Goal: Information Seeking & Learning: Understand process/instructions

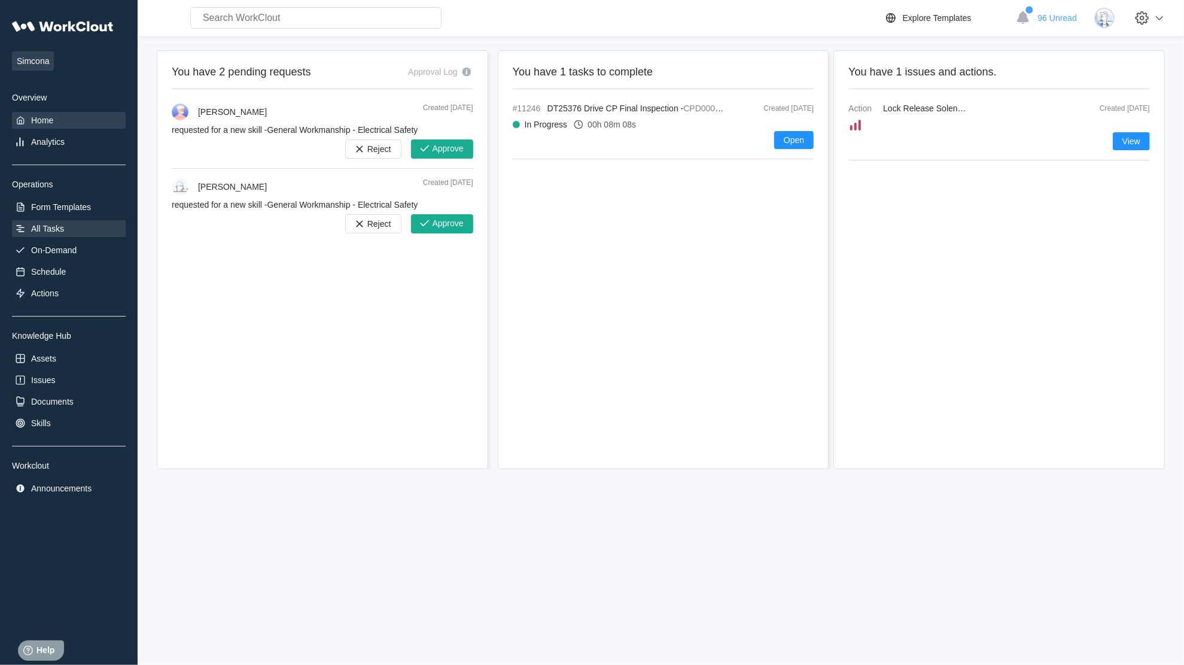
click at [53, 226] on div "All Tasks" at bounding box center [47, 229] width 33 height 10
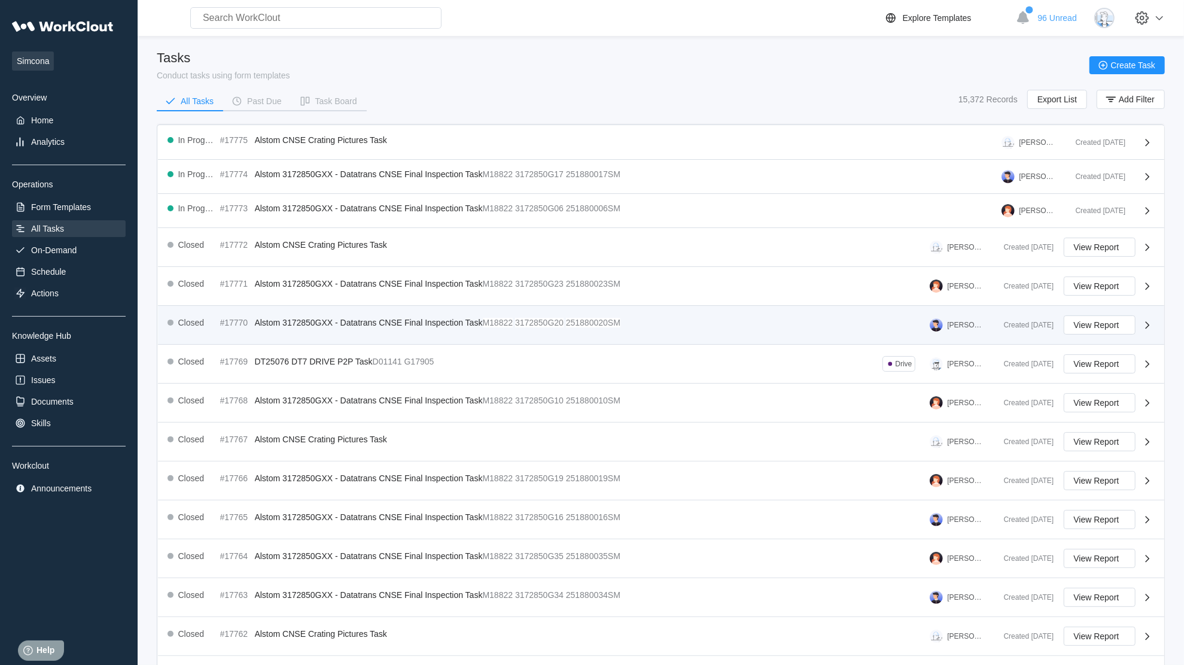
click at [302, 320] on span "Alstom 3172850GXX - Datatrans CNSE Final Inspection Task" at bounding box center [369, 323] width 228 height 10
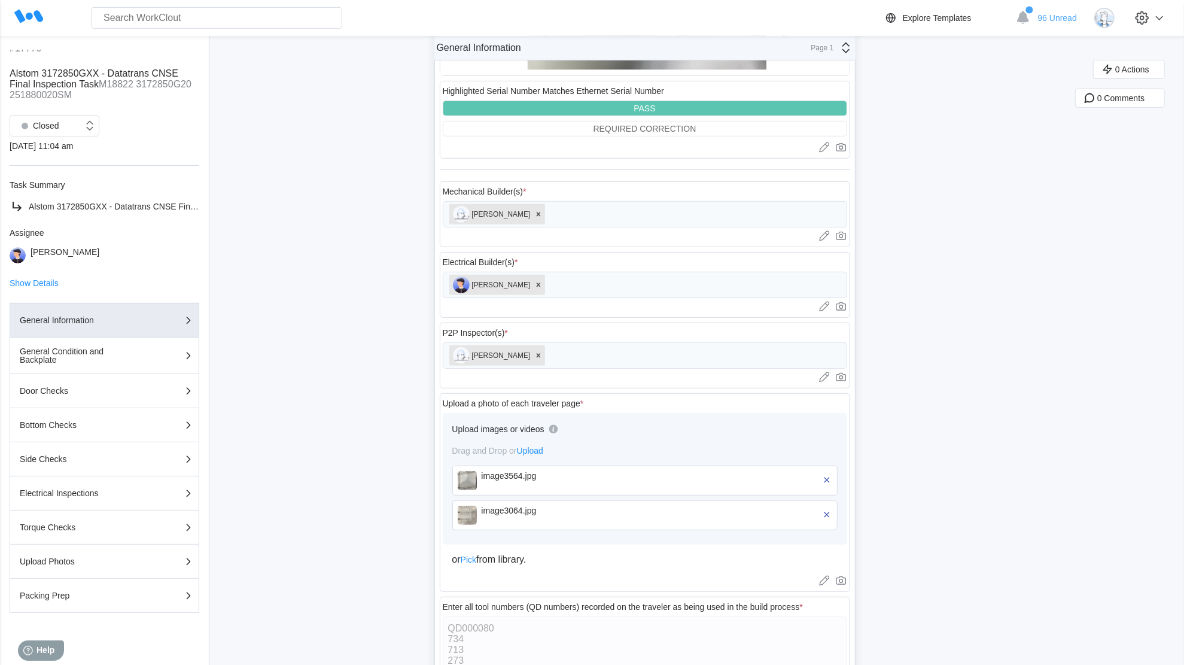
scroll to position [4252, 0]
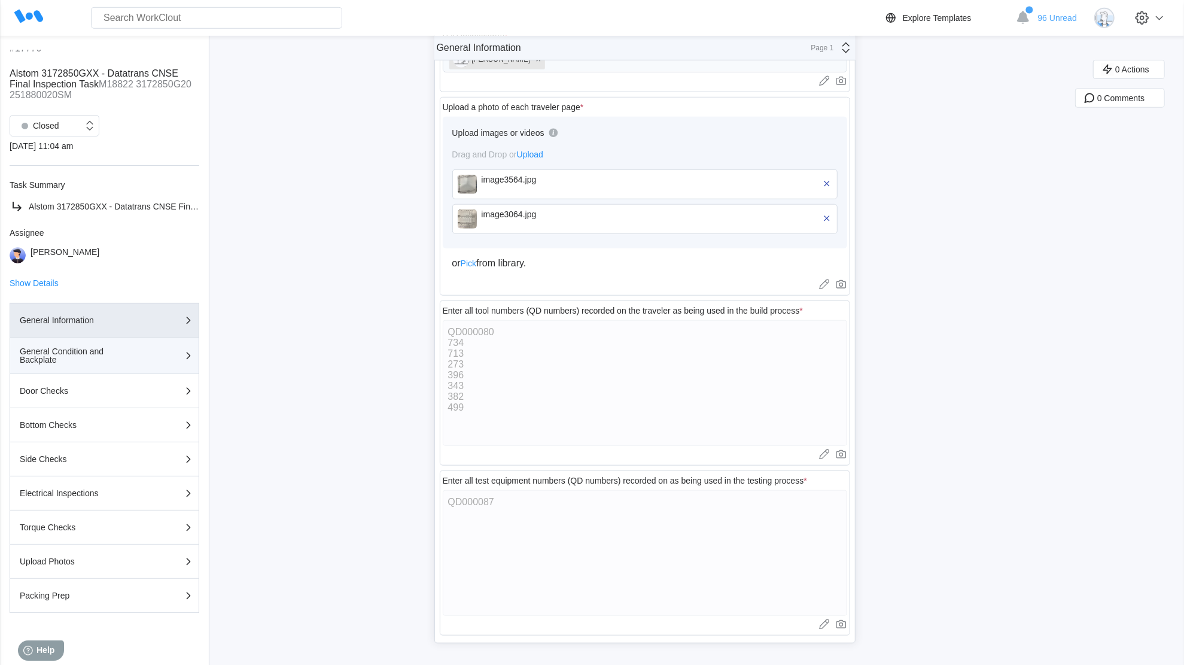
click at [94, 353] on div "General Condition and Backplate" at bounding box center [80, 355] width 120 height 17
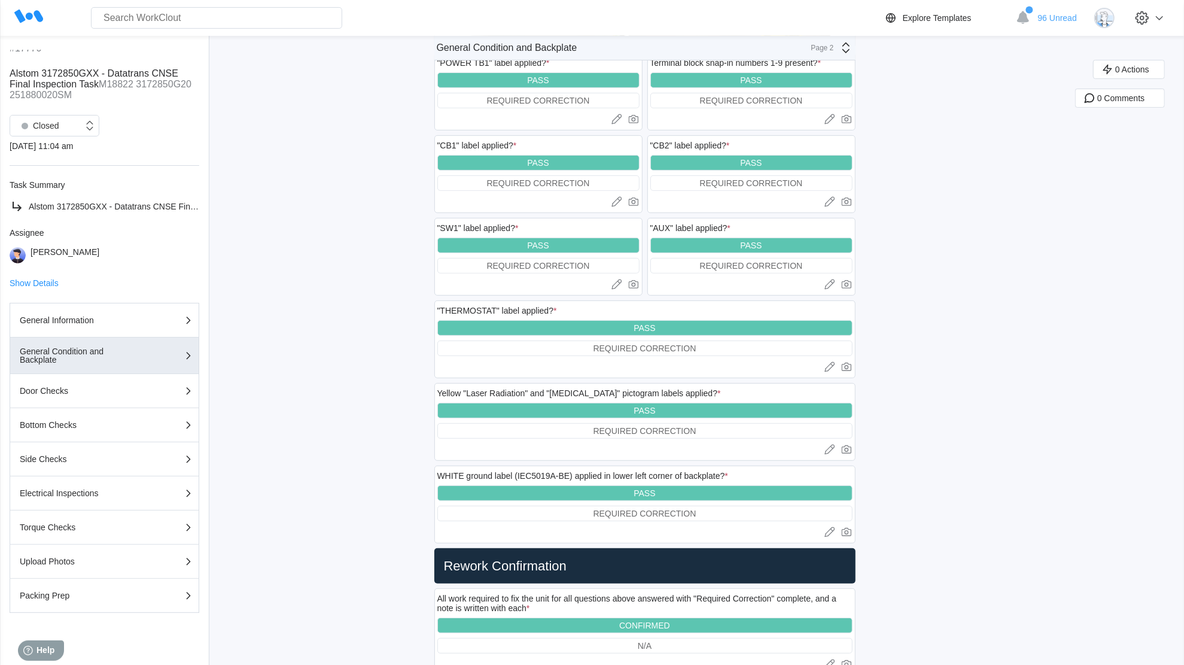
scroll to position [0, 0]
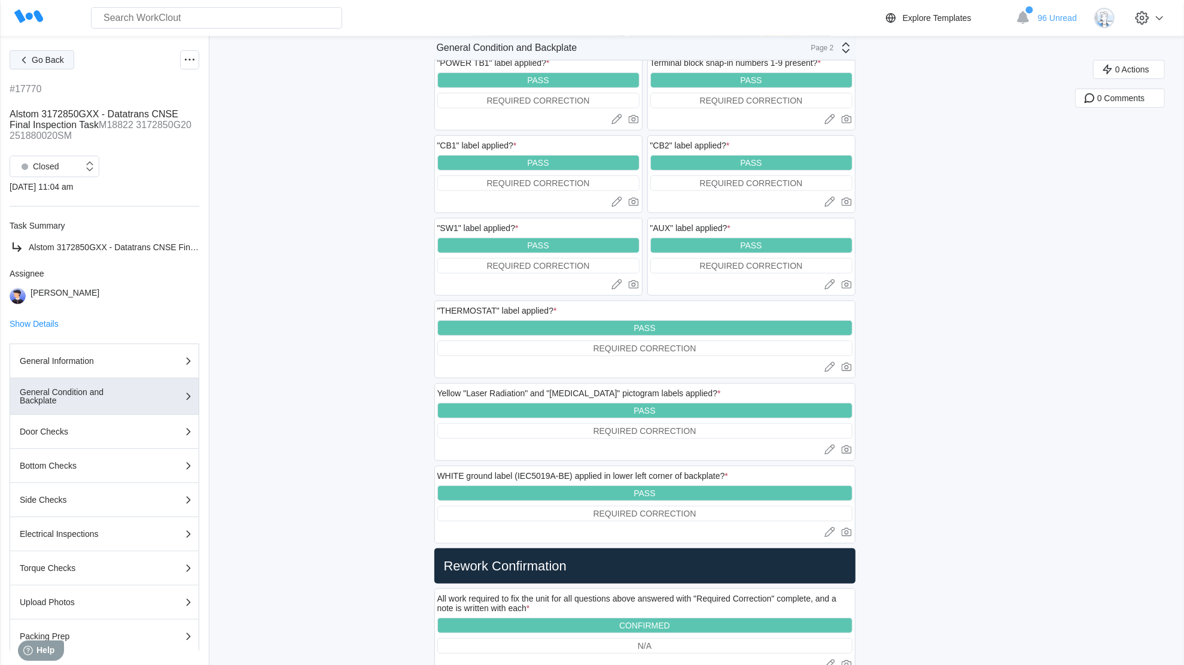
click at [28, 66] on icon "button" at bounding box center [23, 59] width 13 height 13
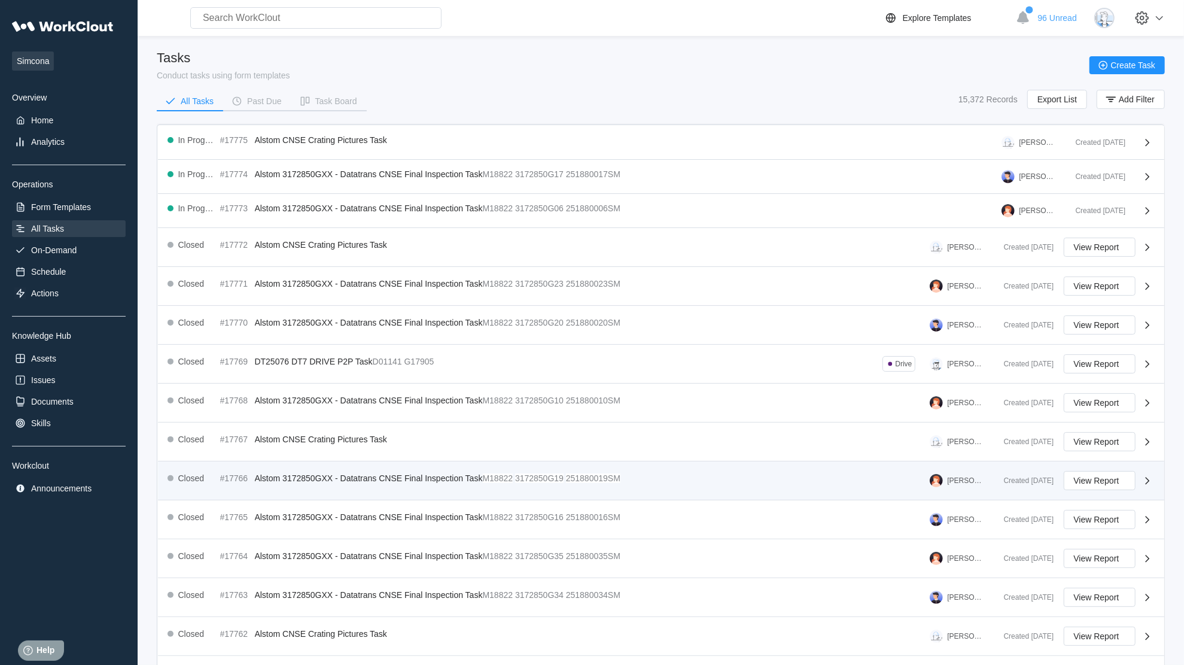
scroll to position [78, 0]
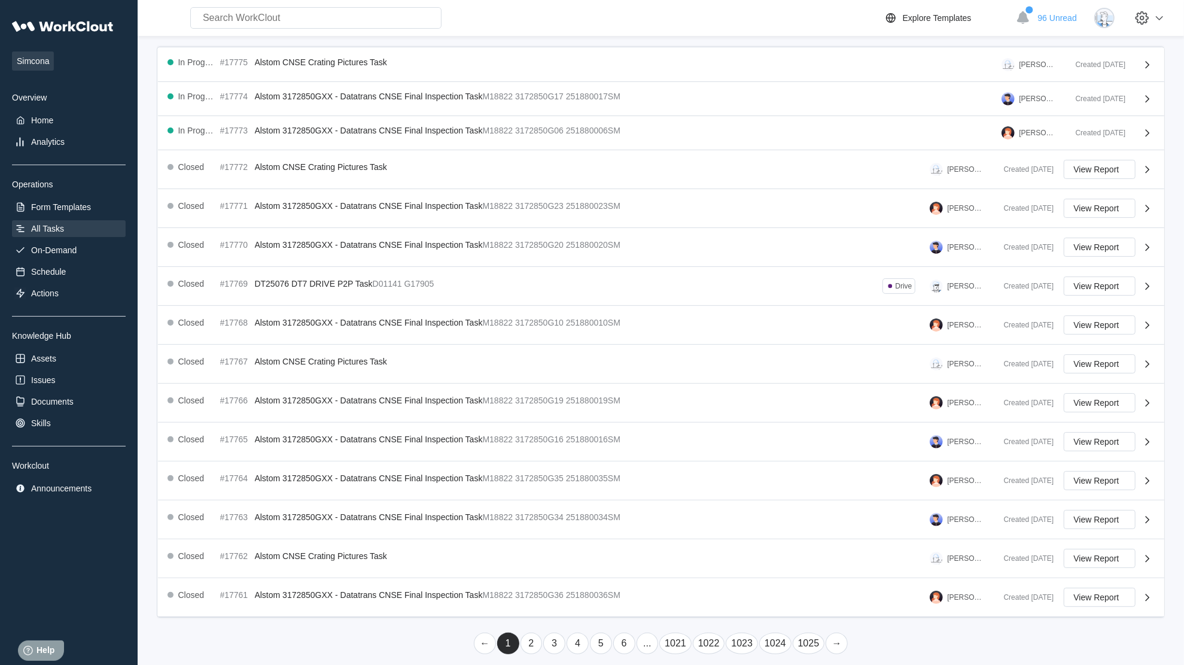
click at [579, 633] on link "4" at bounding box center [578, 644] width 22 height 22
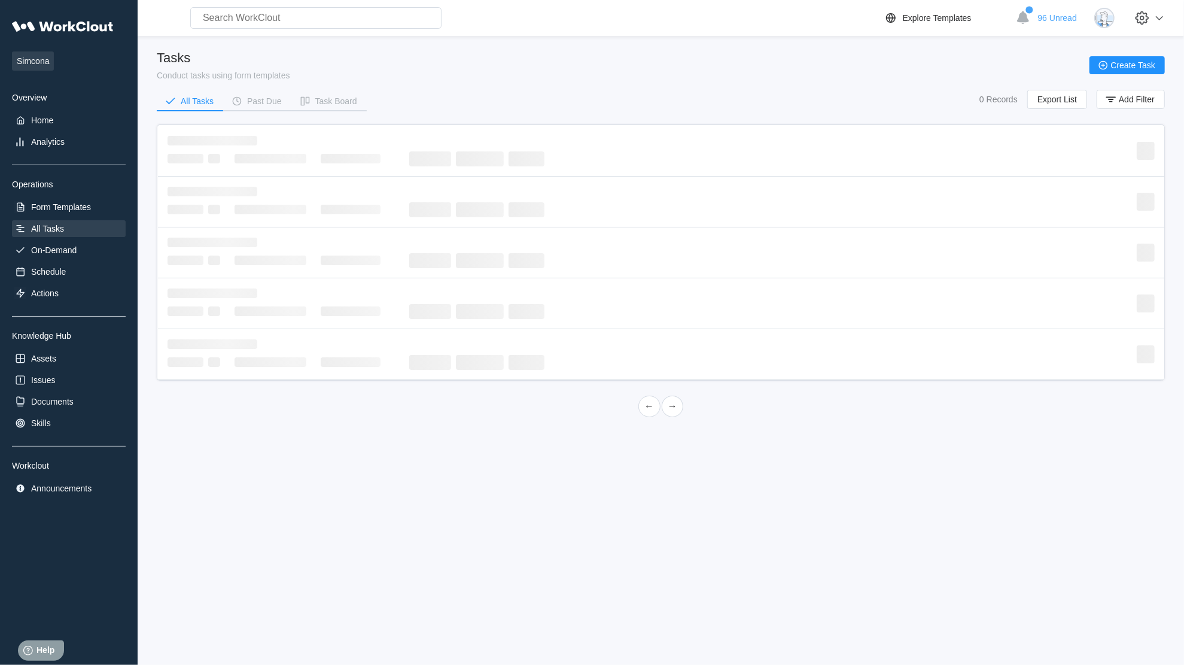
scroll to position [0, 0]
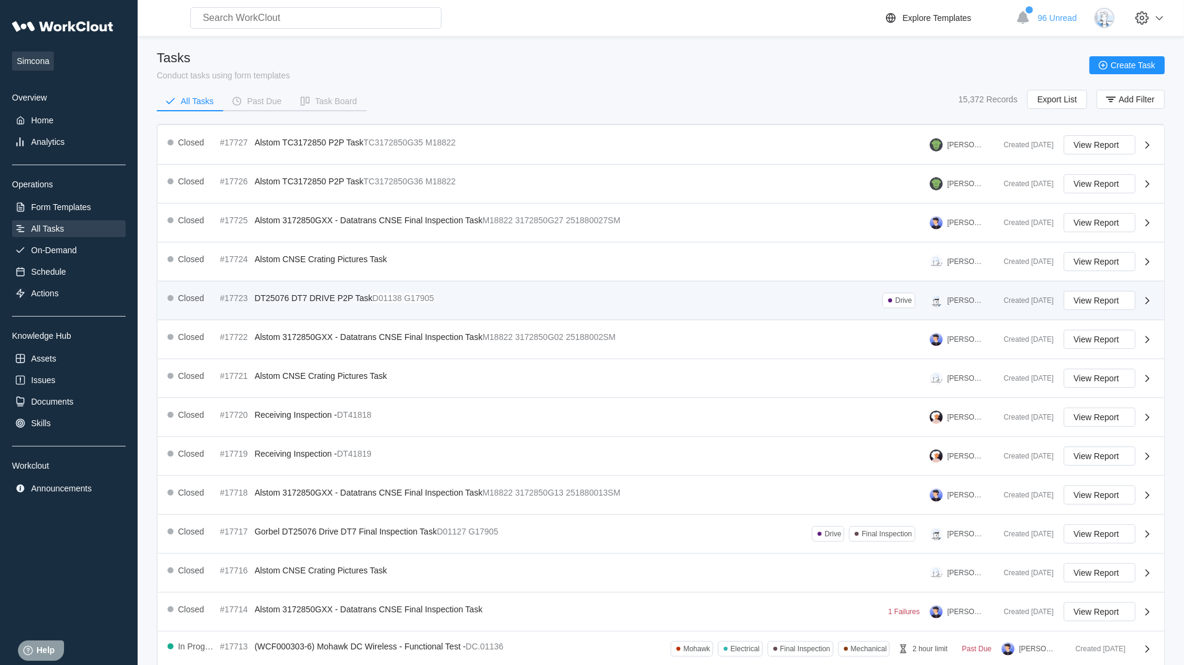
click at [416, 293] on mark "G17905" at bounding box center [420, 298] width 30 height 10
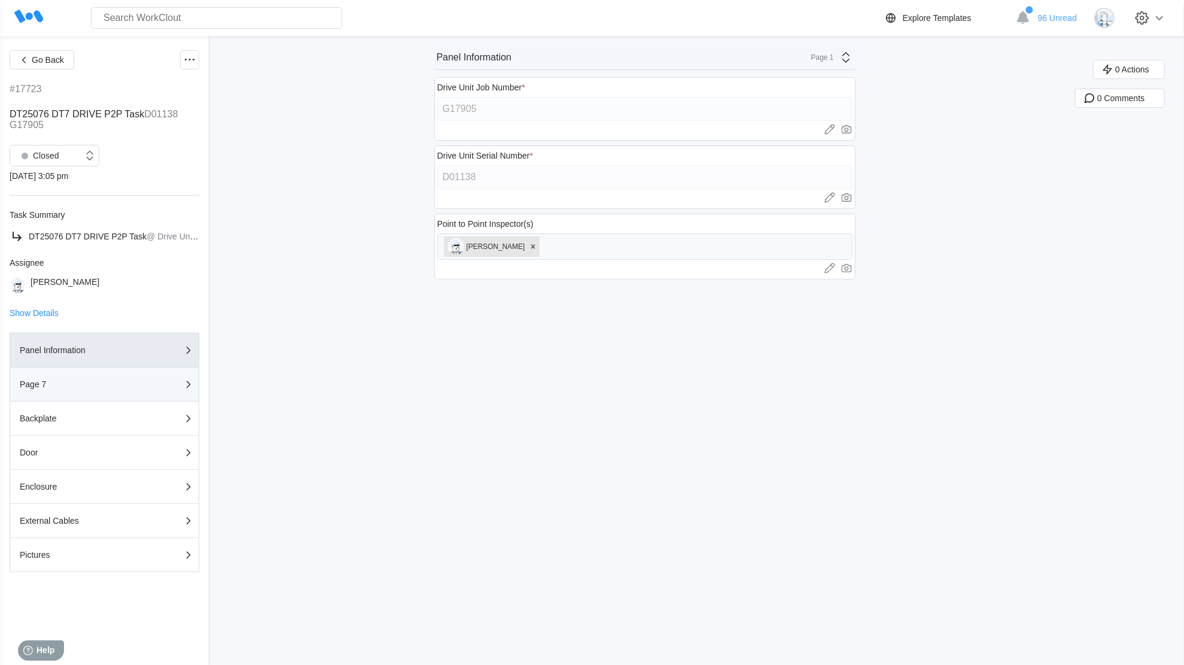
click at [97, 377] on button "Page 7" at bounding box center [105, 384] width 190 height 34
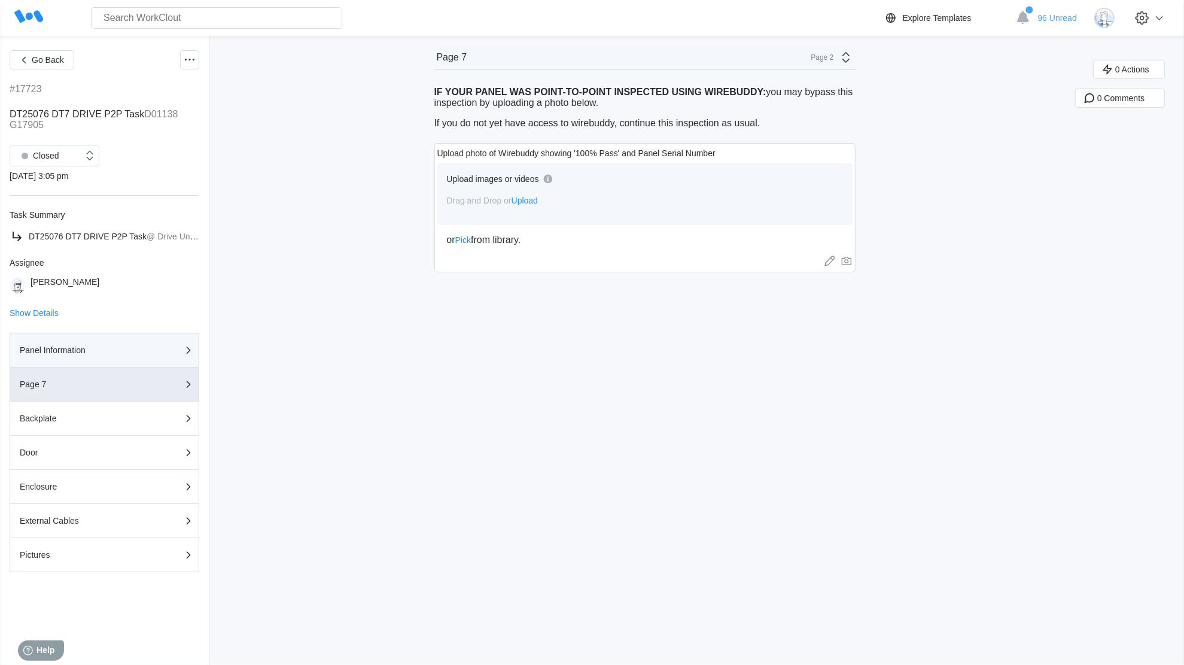
click at [117, 352] on div "Panel Information" at bounding box center [80, 350] width 120 height 8
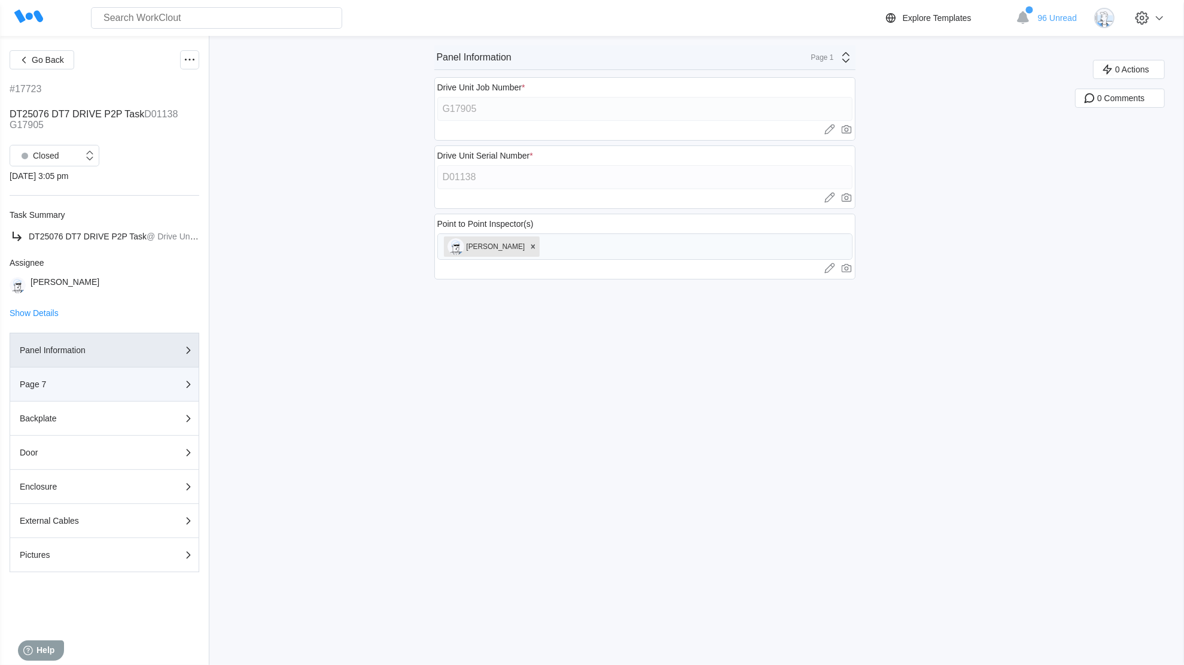
click at [118, 388] on div "Page 7" at bounding box center [80, 384] width 120 height 8
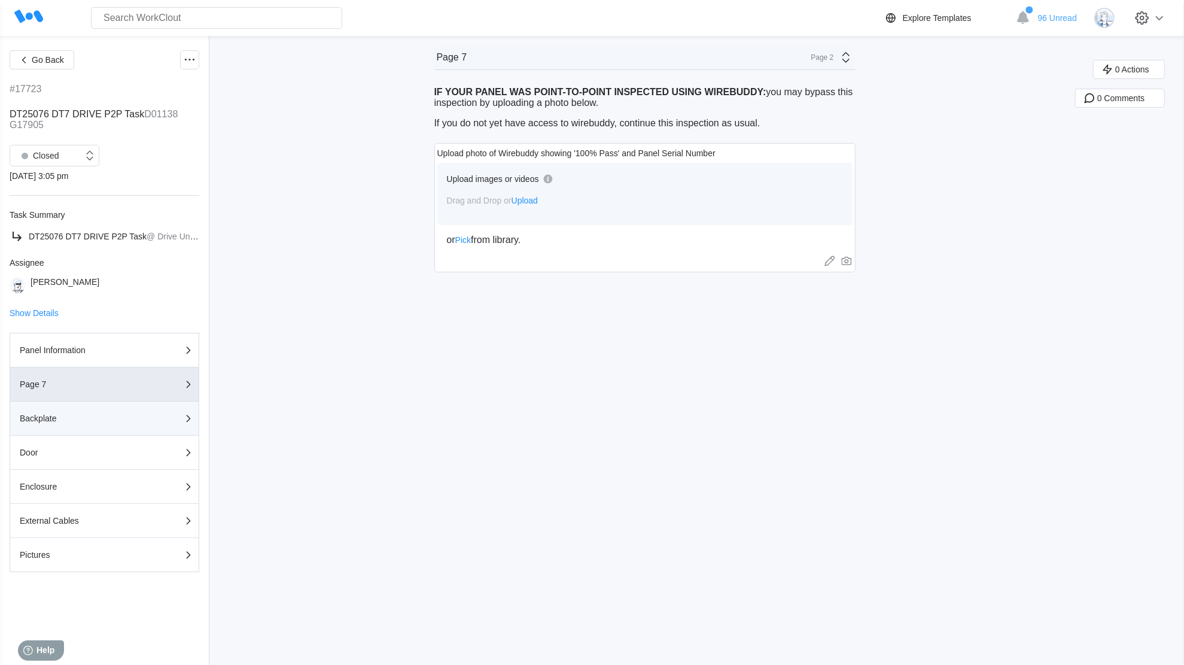
click at [107, 418] on div "Backplate" at bounding box center [80, 418] width 120 height 8
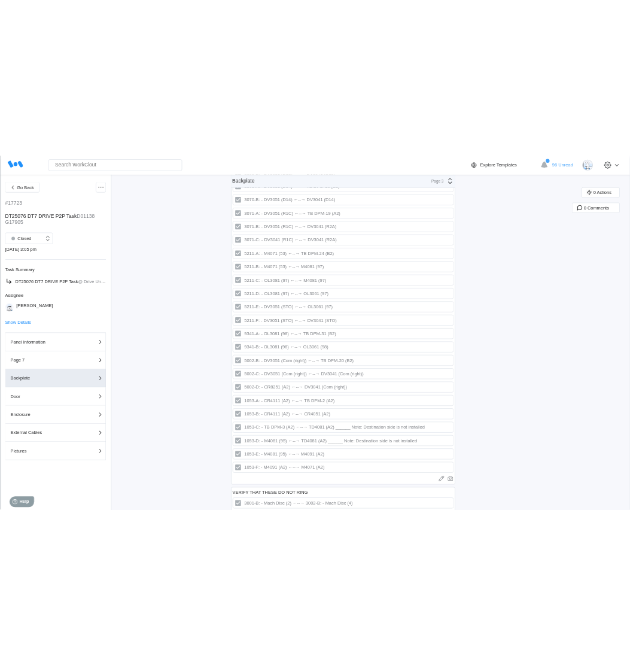
scroll to position [2865, 0]
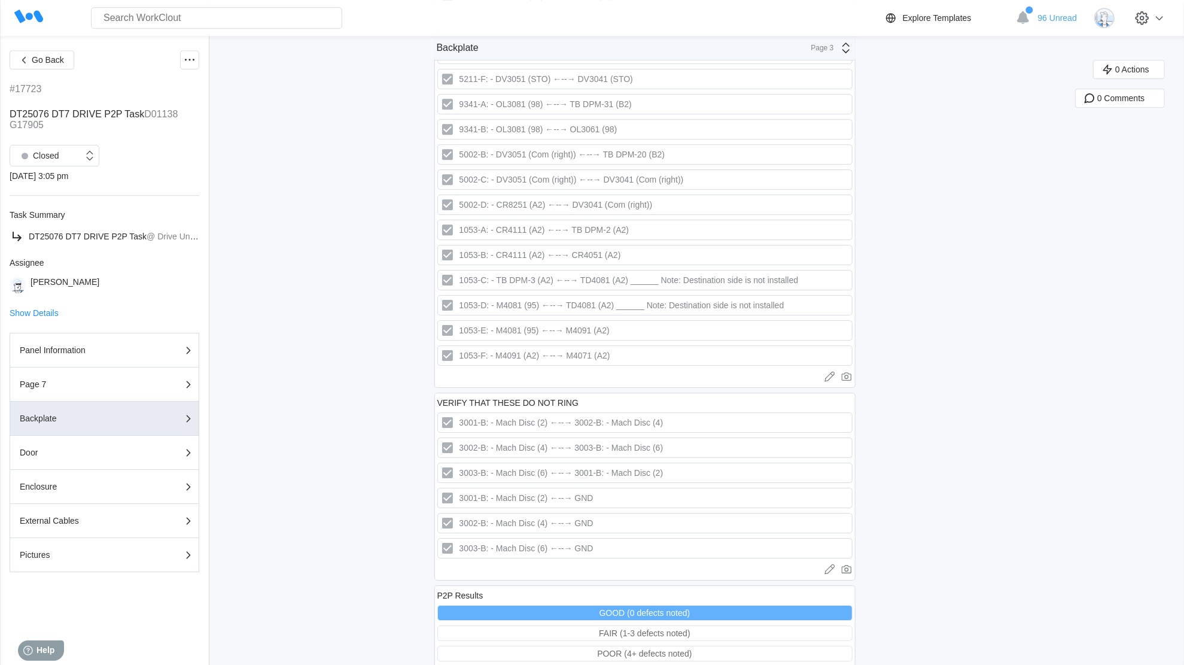
click at [48, 321] on div "Go Back #17723 DT25076 DT7 DRIVE P2P Task D01138 G17905 Closed [DATE] 3:05 pm T…" at bounding box center [105, 350] width 190 height 600
click at [46, 317] on span "Show Details" at bounding box center [34, 313] width 49 height 8
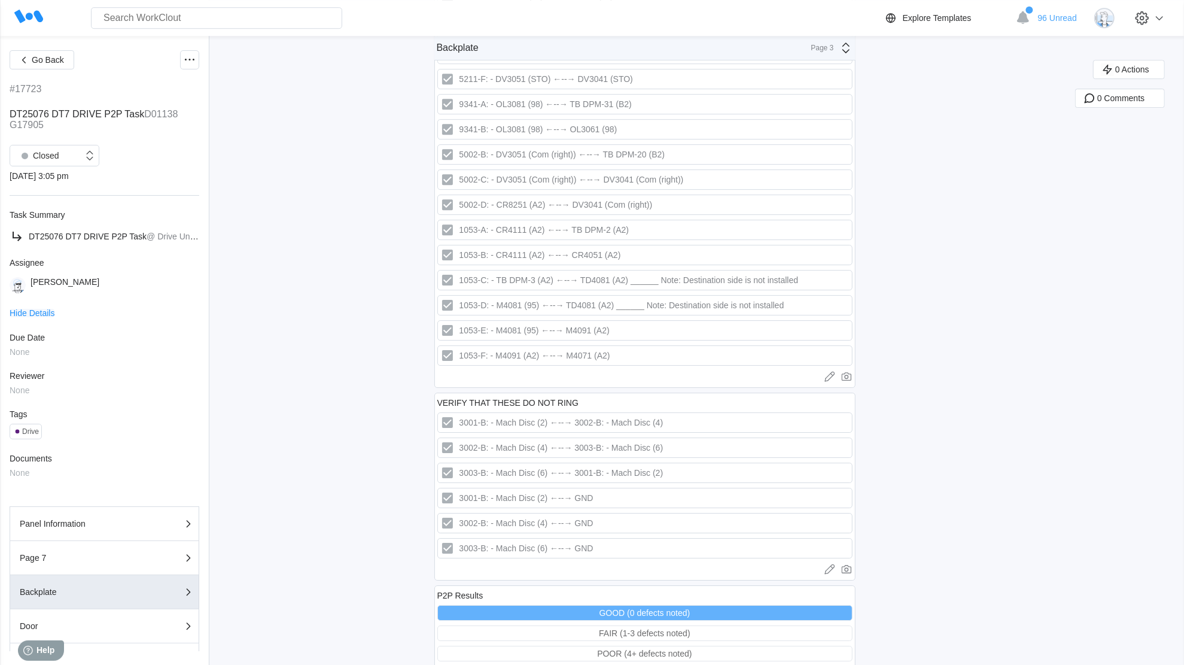
click at [41, 314] on span "Hide Details" at bounding box center [32, 313] width 45 height 8
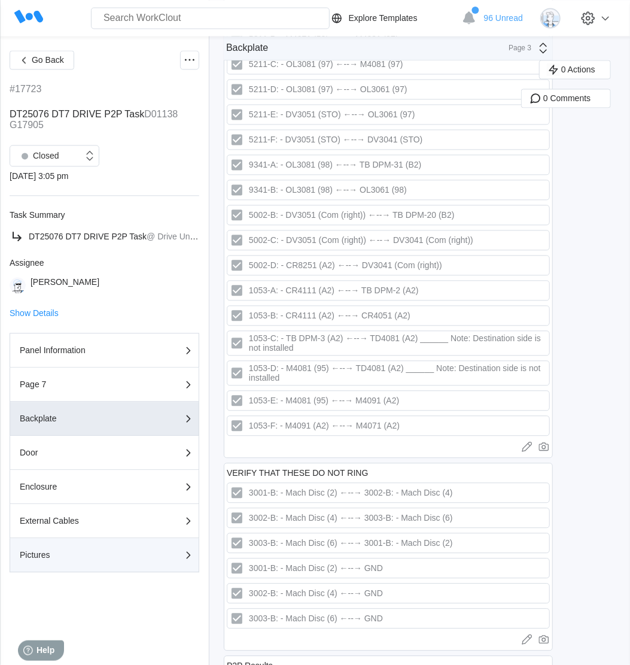
drag, startPoint x: 333, startPoint y: 132, endPoint x: 63, endPoint y: 562, distance: 507.4
click at [63, 562] on button "Pictures" at bounding box center [105, 555] width 190 height 34
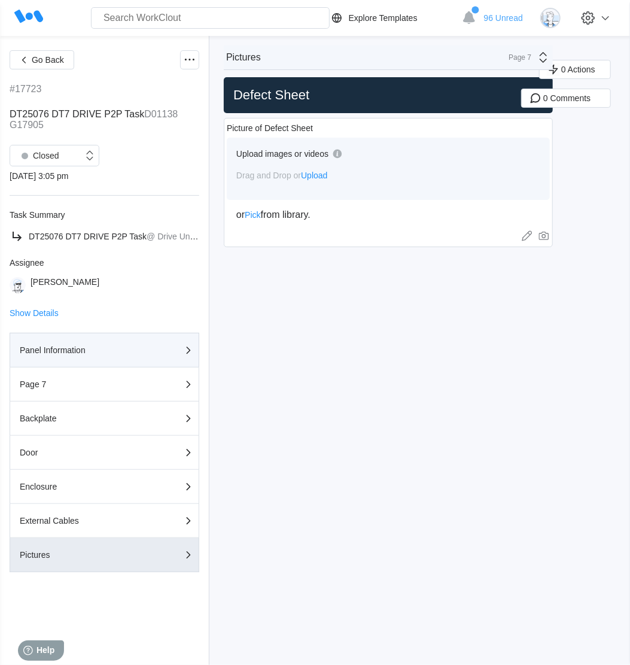
click at [81, 349] on div "Panel Information" at bounding box center [80, 350] width 120 height 8
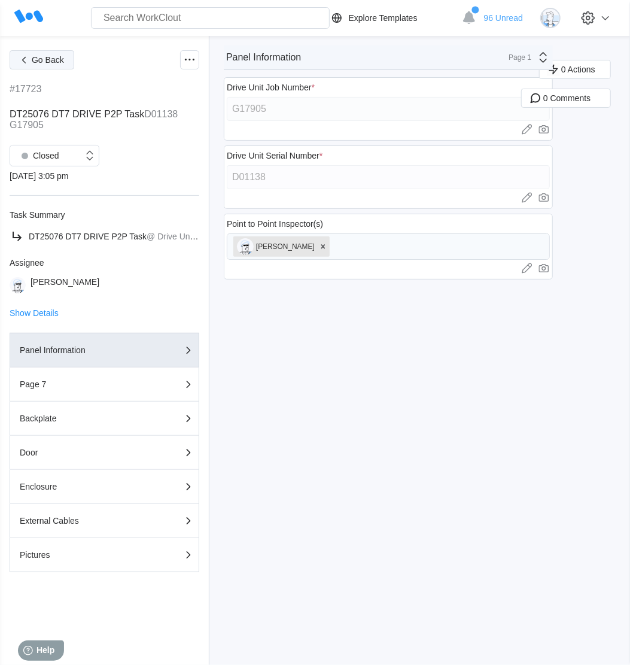
click at [32, 56] on span "Go Back" at bounding box center [48, 60] width 32 height 8
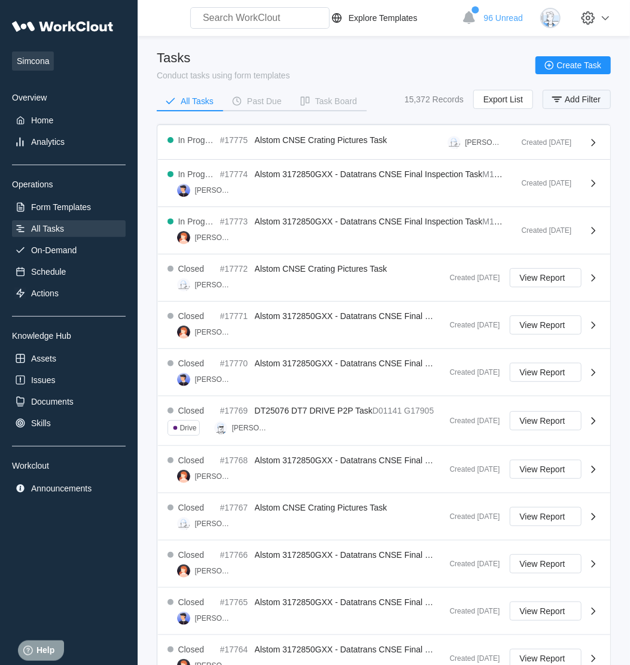
click at [579, 97] on span "Add Filter" at bounding box center [583, 99] width 36 height 8
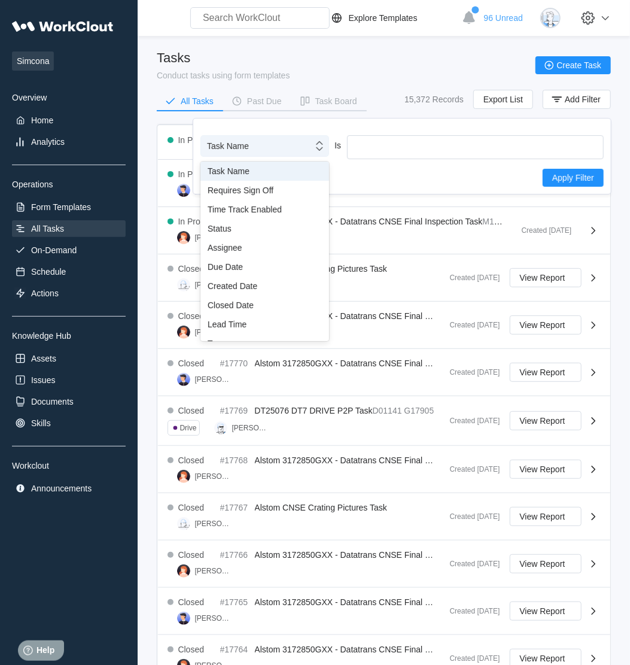
click at [260, 151] on div "Task Name" at bounding box center [257, 146] width 112 height 17
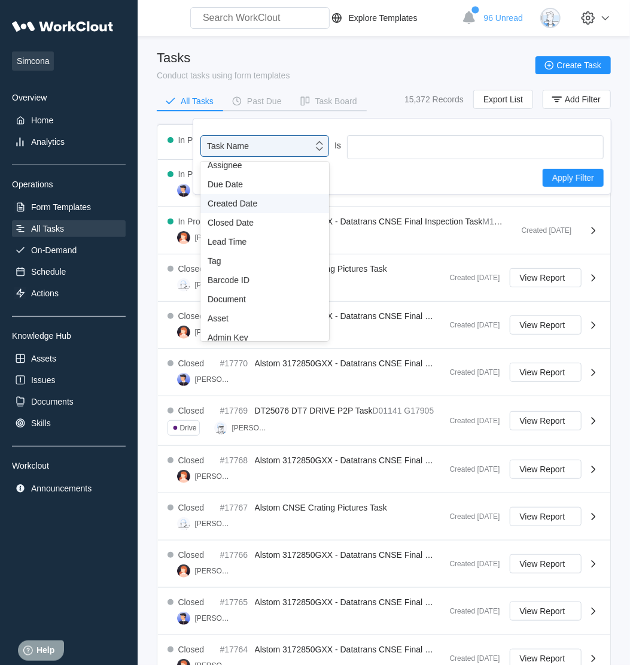
scroll to position [89, 0]
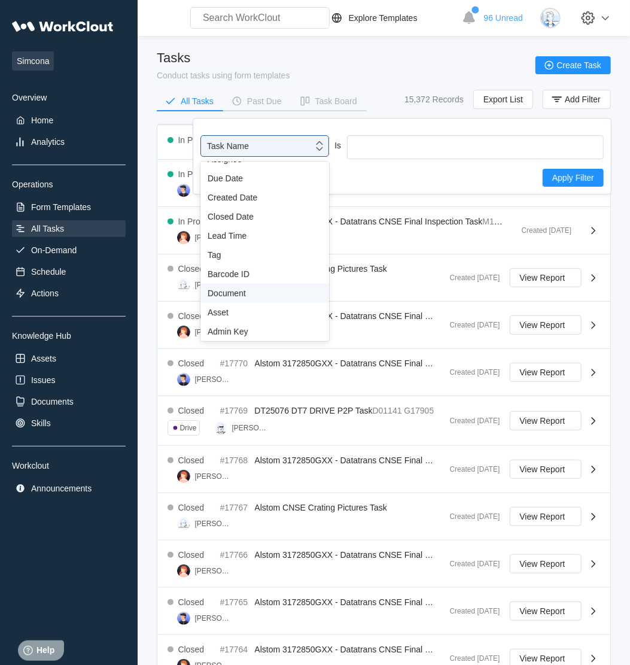
click at [229, 291] on div "Document" at bounding box center [265, 293] width 114 height 10
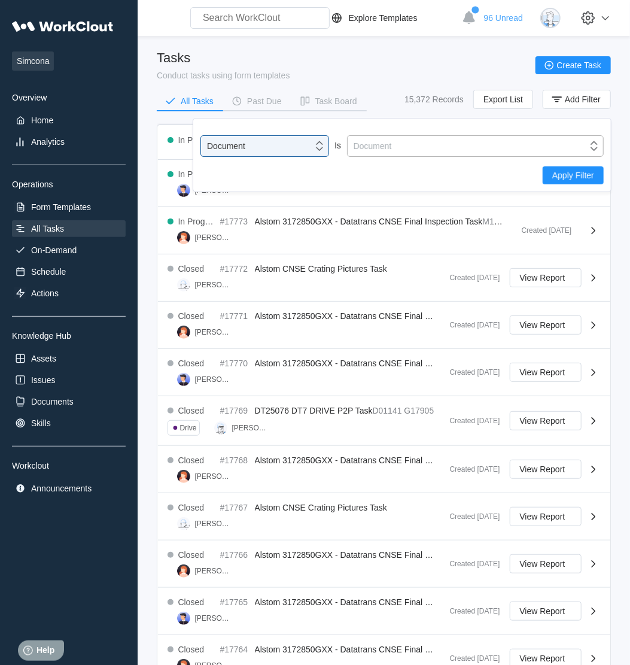
click at [422, 136] on div "Document" at bounding box center [475, 146] width 257 height 22
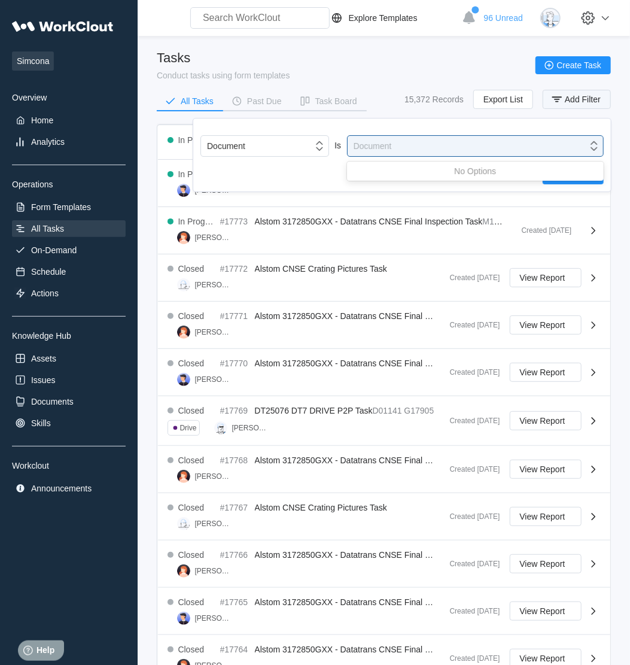
click at [573, 98] on span "Add Filter" at bounding box center [583, 99] width 36 height 8
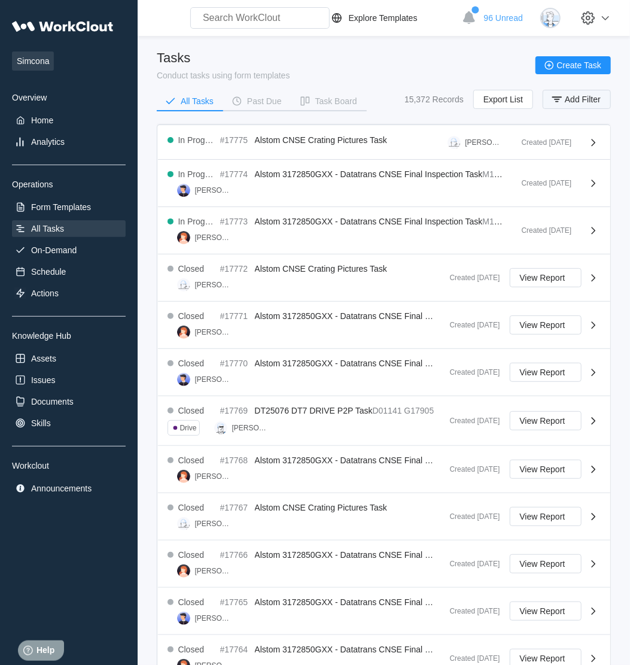
click at [586, 96] on span "Add Filter" at bounding box center [583, 99] width 36 height 8
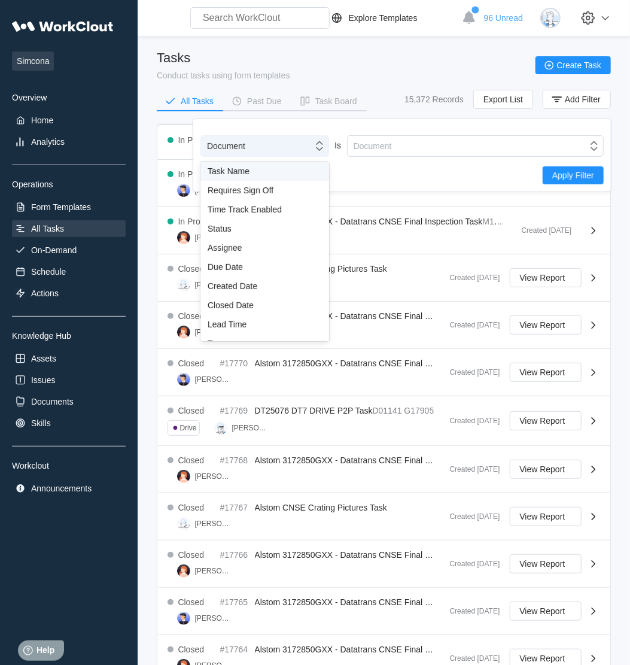
click at [301, 136] on div "Document" at bounding box center [264, 146] width 129 height 22
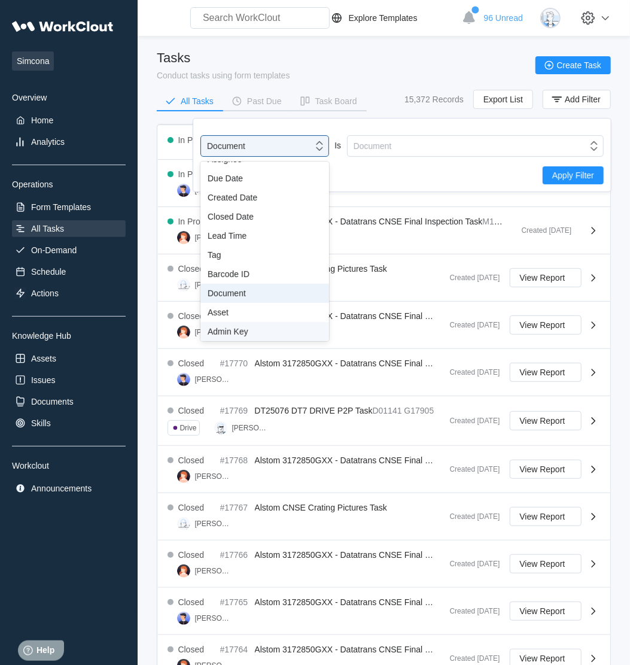
click at [238, 327] on div "Admin Key" at bounding box center [265, 332] width 114 height 10
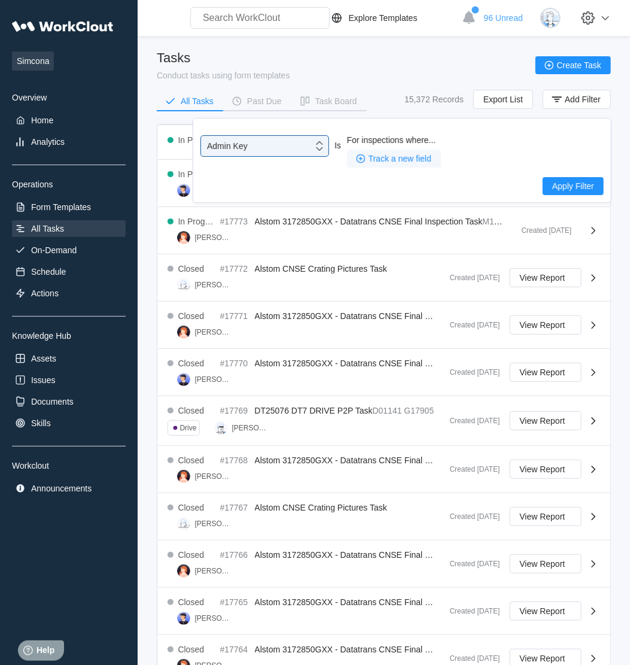
click at [402, 159] on span "Track a new field" at bounding box center [400, 158] width 63 height 8
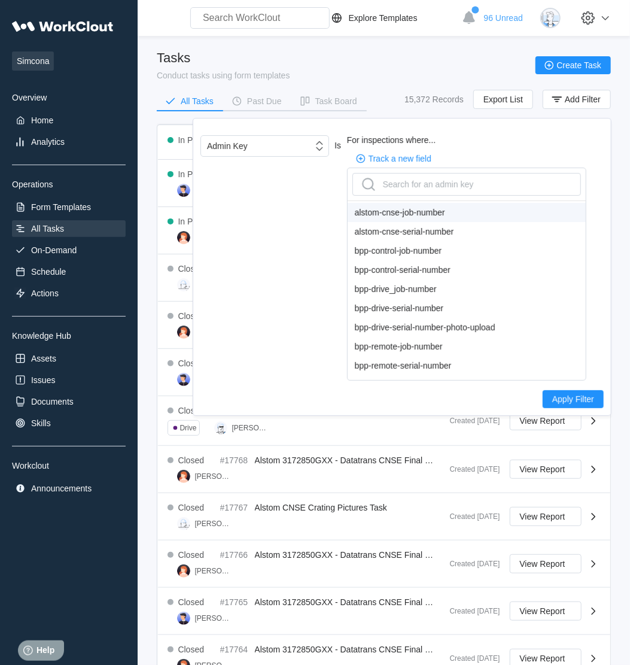
click at [398, 47] on main "Tasks Conduct tasks using form templates Create Task All Tasks Past Due Task Bo…" at bounding box center [384, 458] width 454 height 845
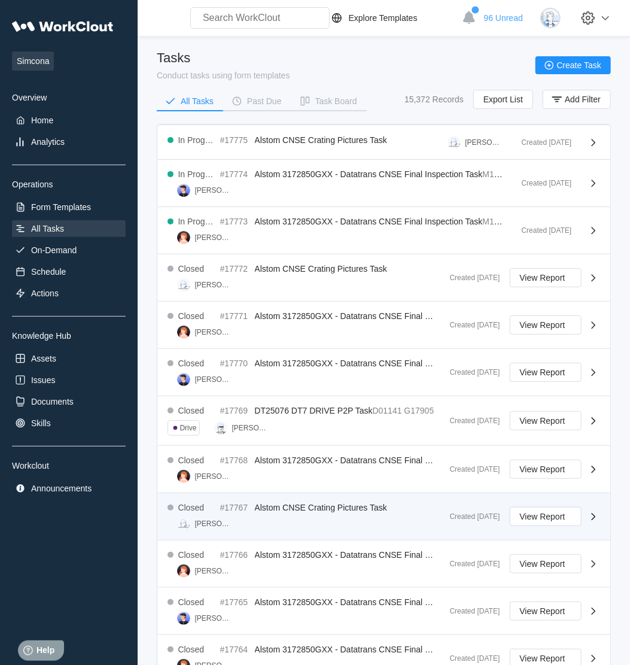
scroll to position [212, 0]
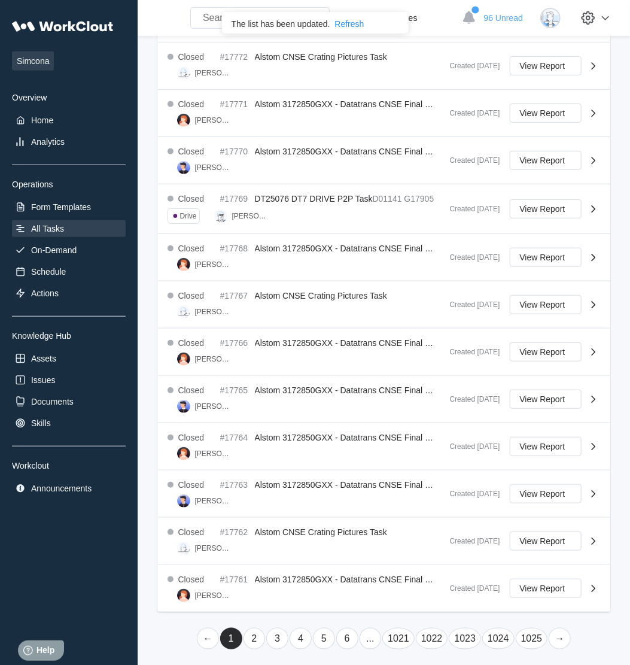
click at [530, 633] on link "1025" at bounding box center [532, 639] width 32 height 22
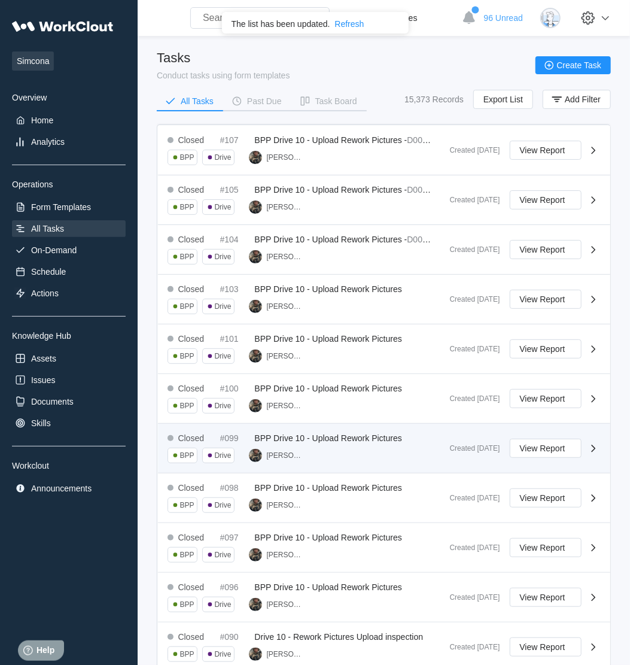
scroll to position [154, 0]
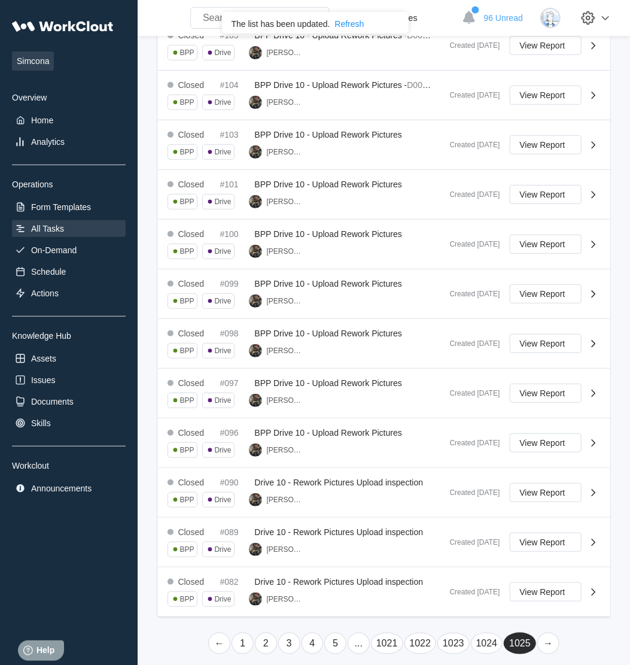
click at [397, 641] on link "1021" at bounding box center [387, 644] width 32 height 22
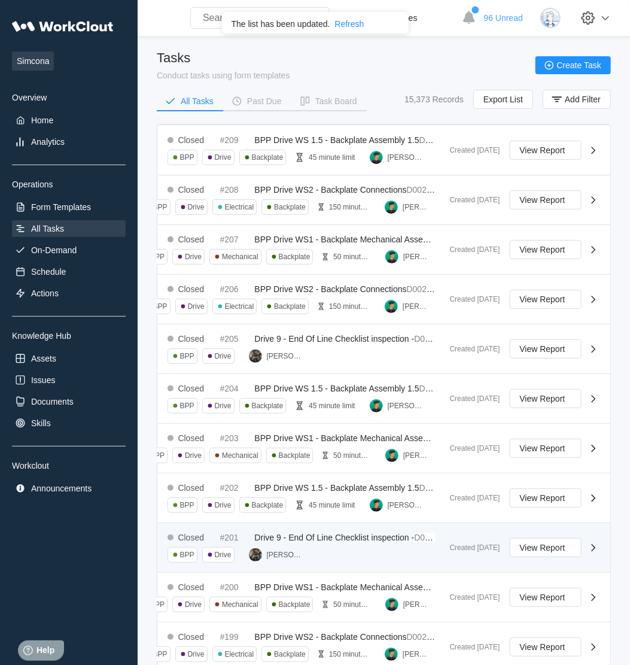
scroll to position [253, 0]
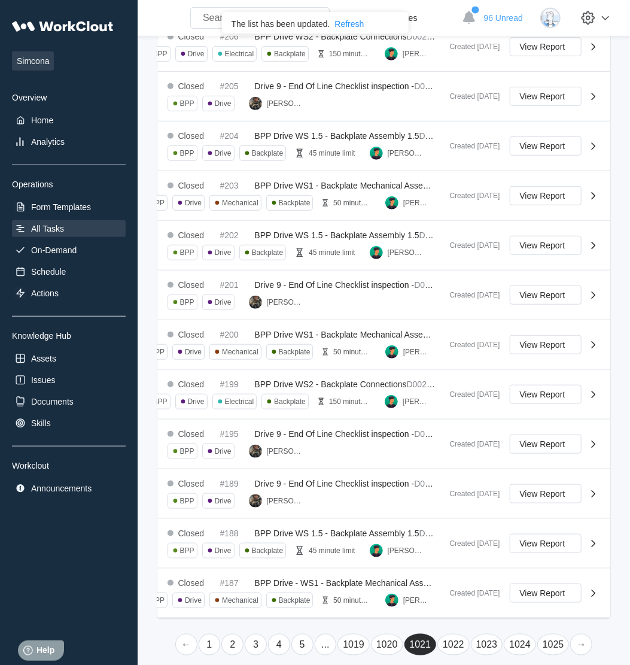
click at [388, 639] on link "1020" at bounding box center [387, 645] width 32 height 22
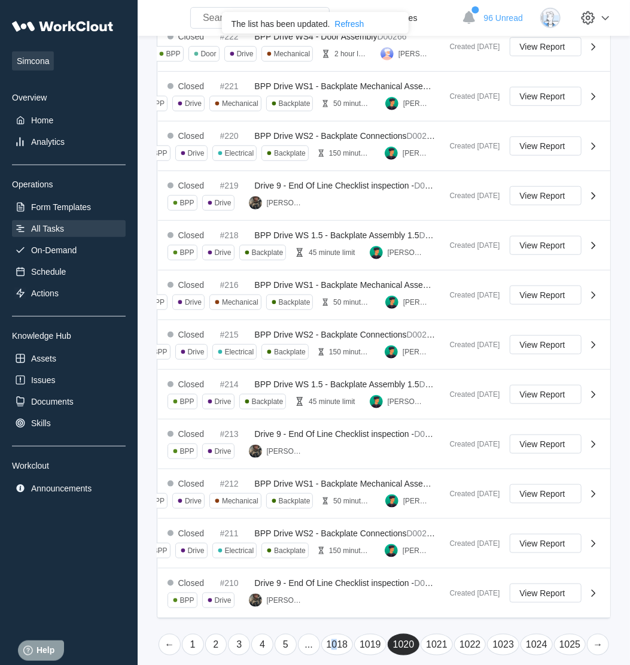
click at [336, 634] on link "1018" at bounding box center [337, 645] width 32 height 22
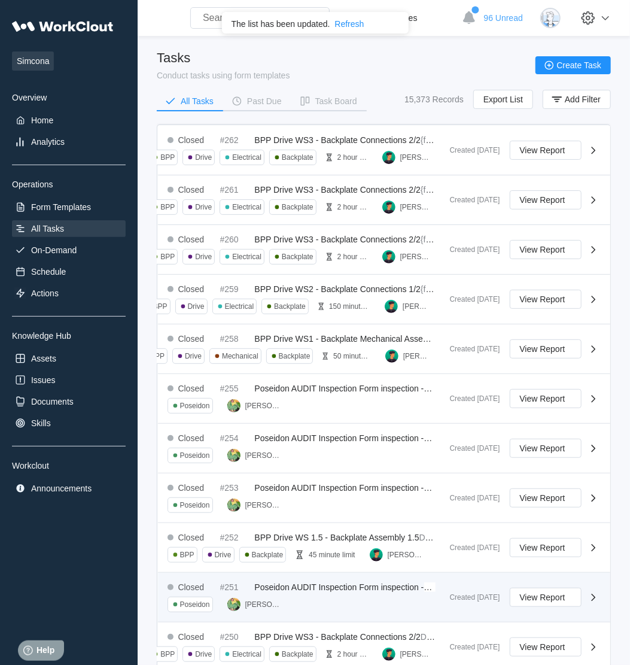
scroll to position [275, 0]
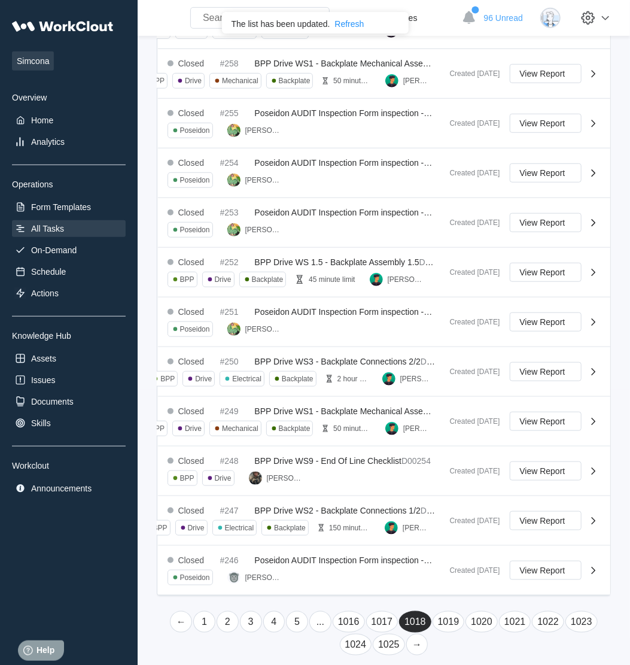
click at [414, 639] on link "→" at bounding box center [417, 645] width 22 height 22
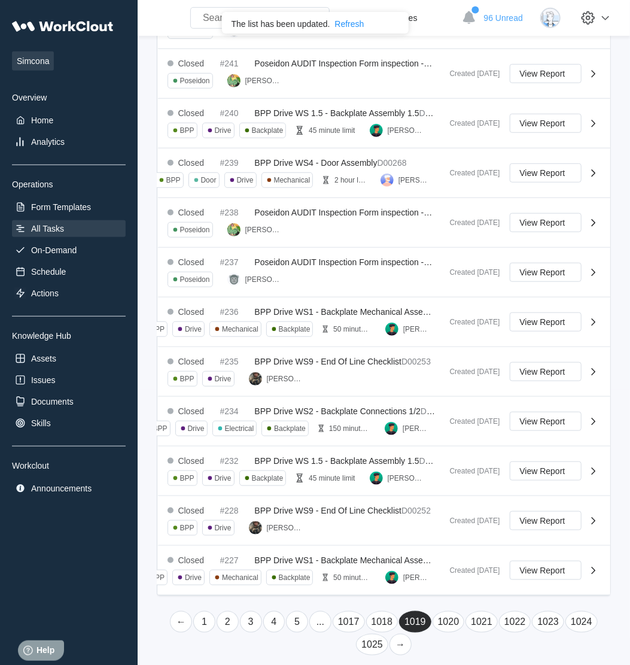
click at [375, 634] on link "1025" at bounding box center [372, 645] width 32 height 22
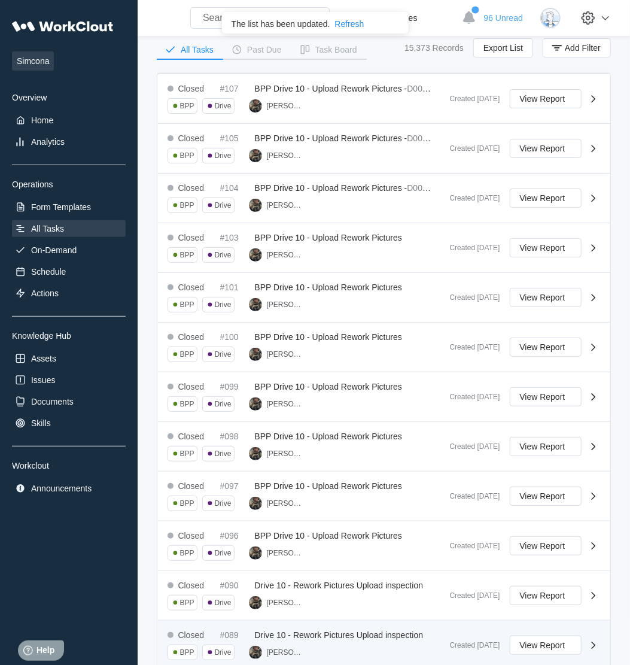
scroll to position [154, 0]
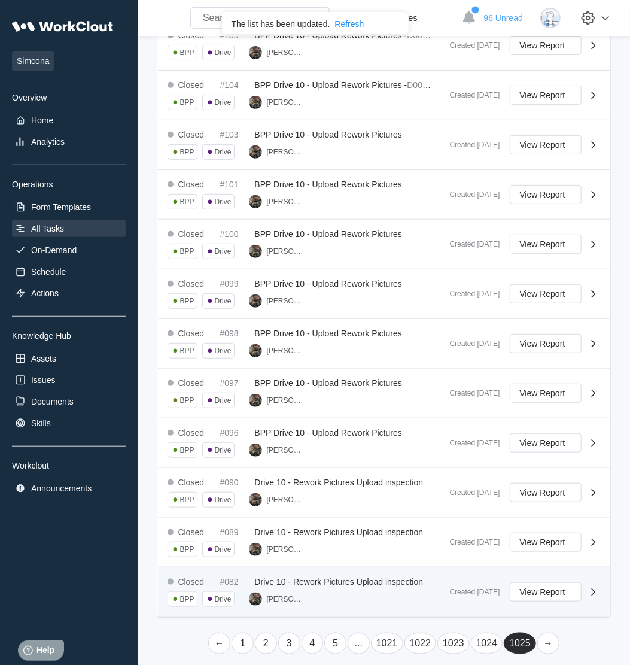
click at [349, 591] on div "Closed #082 Drive 10 - Rework Pictures Upload inspection BPP Drive [PERSON_NAME]" at bounding box center [304, 592] width 273 height 30
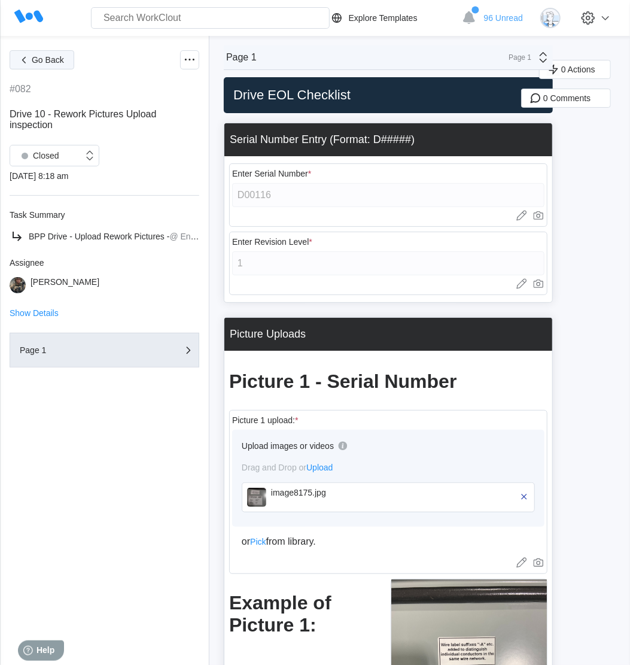
click at [56, 62] on span "Go Back" at bounding box center [48, 60] width 32 height 8
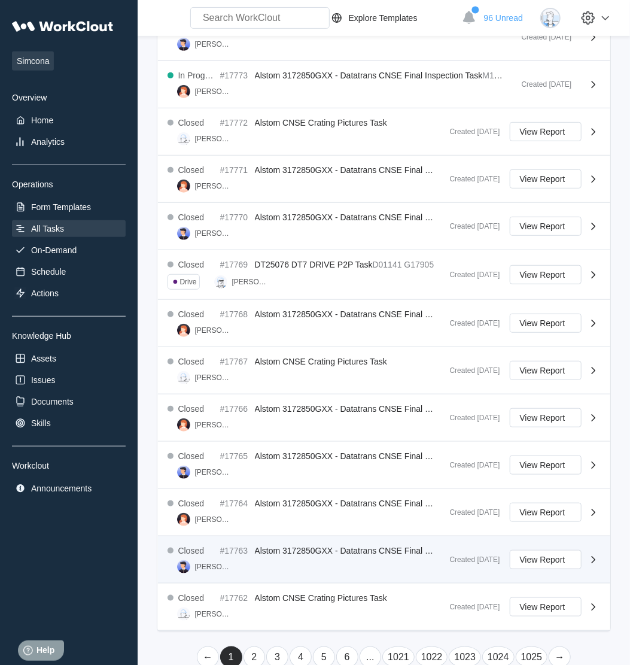
scroll to position [214, 0]
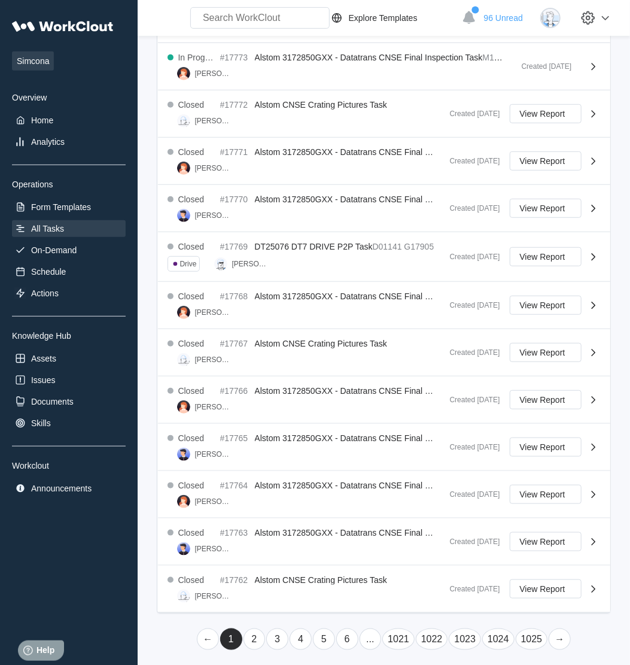
click at [376, 644] on li "..." at bounding box center [370, 639] width 23 height 23
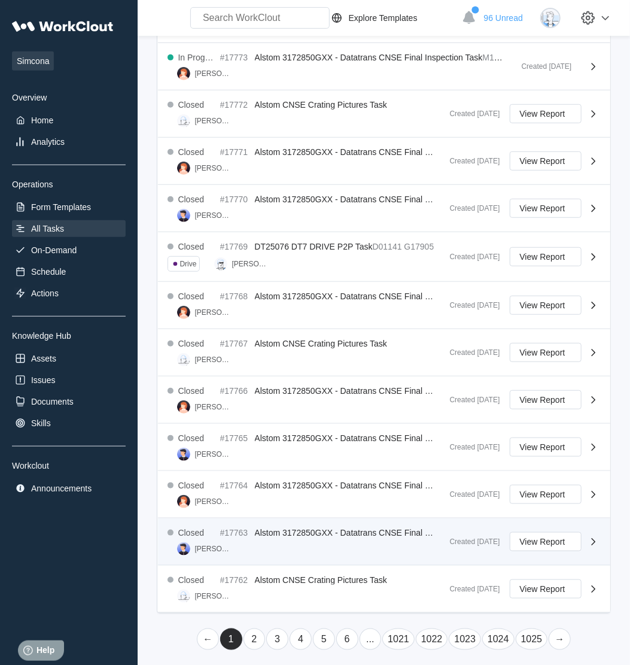
scroll to position [0, 0]
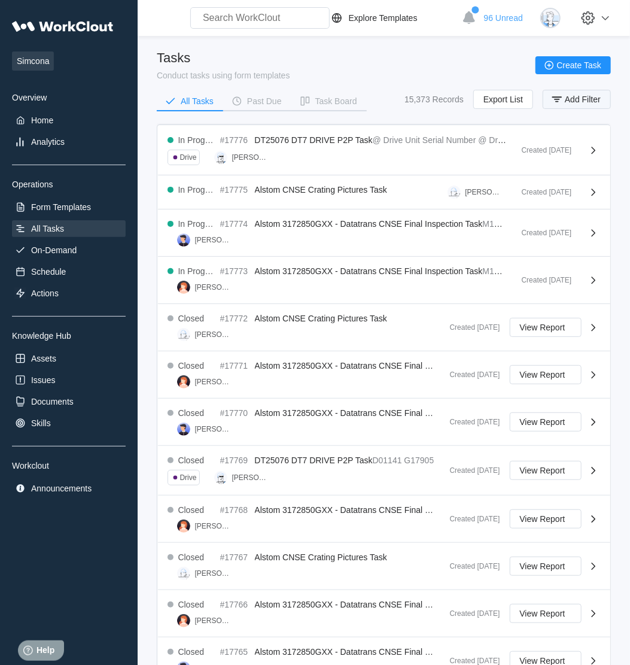
click at [570, 101] on span "Add Filter" at bounding box center [583, 99] width 36 height 8
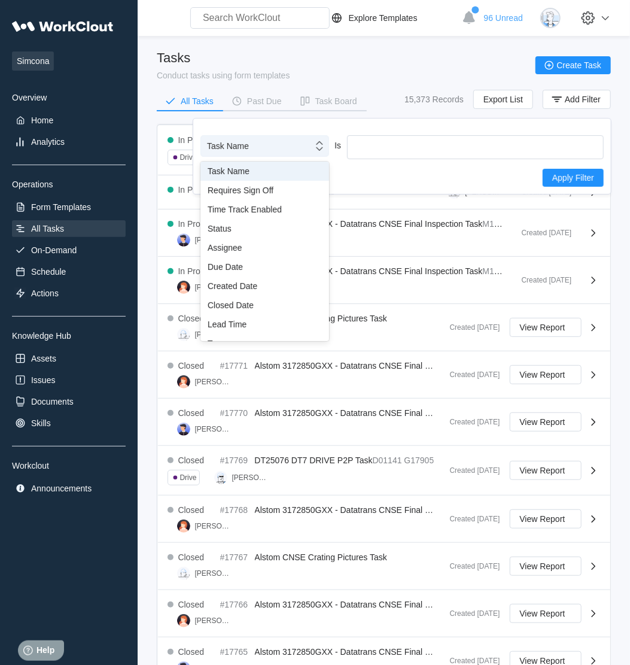
click at [256, 148] on div "Task Name" at bounding box center [257, 146] width 112 height 17
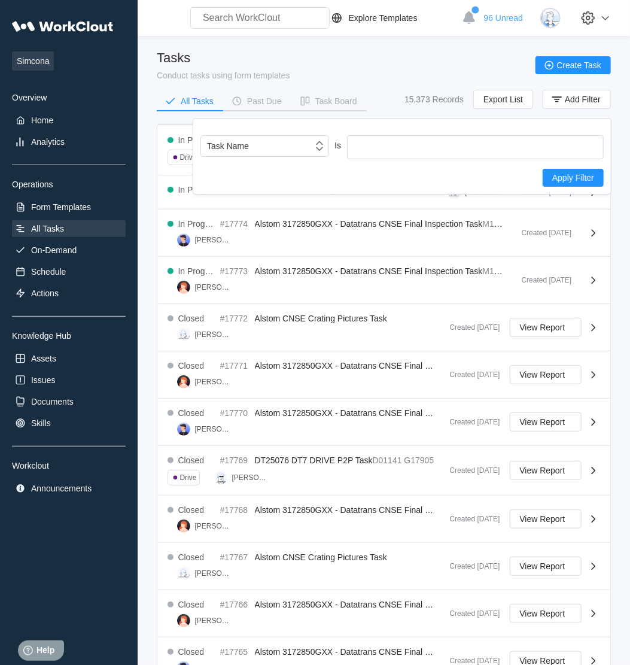
click at [306, 46] on main "Tasks Conduct tasks using form templates Create Task All Tasks Past Due Task Bo…" at bounding box center [384, 459] width 454 height 847
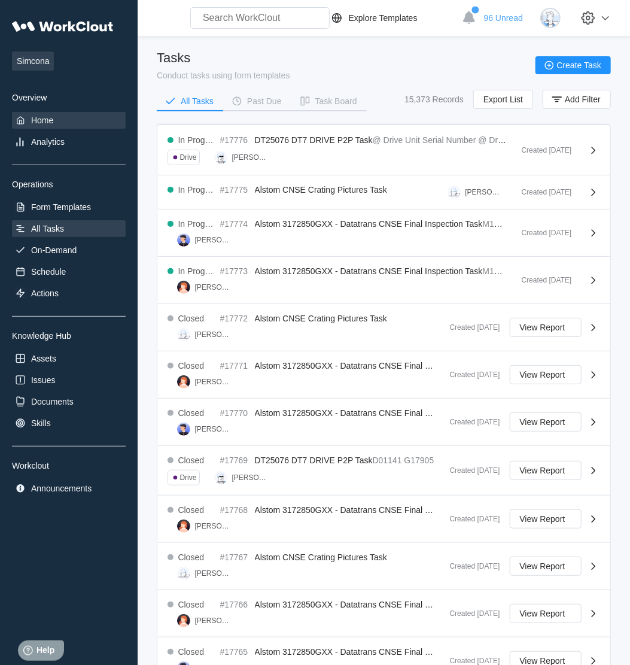
click at [38, 121] on div "Home" at bounding box center [42, 120] width 22 height 10
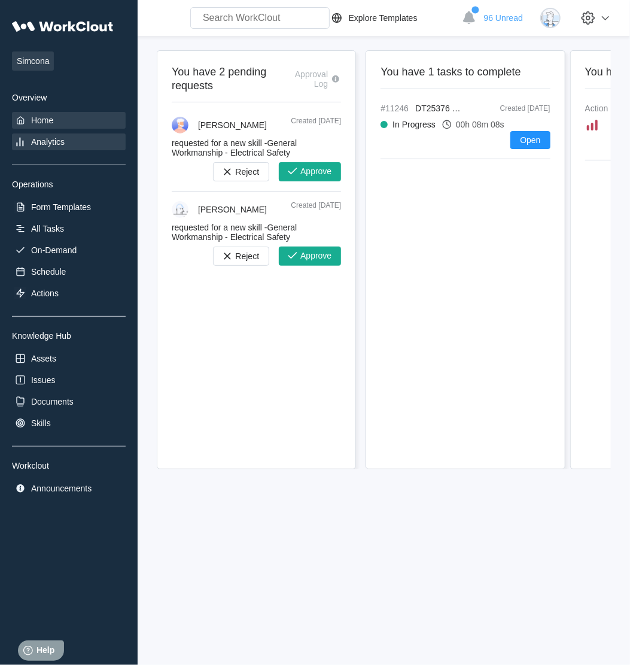
click at [41, 141] on div "Analytics" at bounding box center [48, 142] width 34 height 10
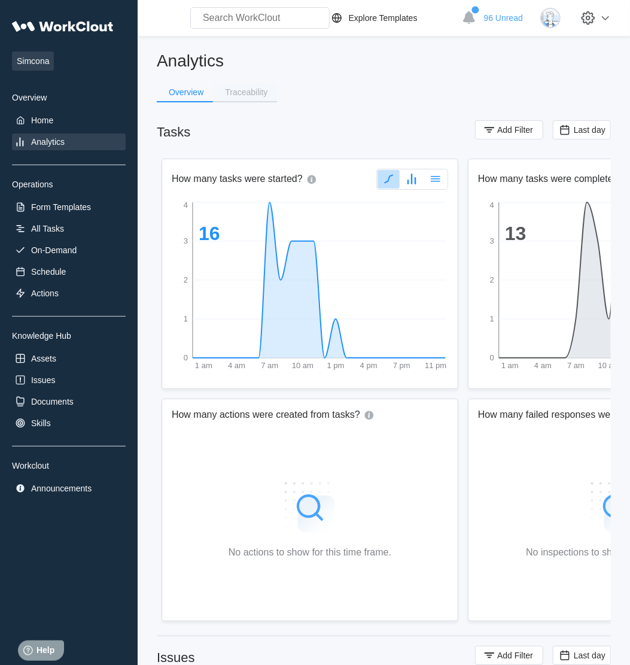
click at [253, 93] on div "Traceability" at bounding box center [246, 92] width 42 height 8
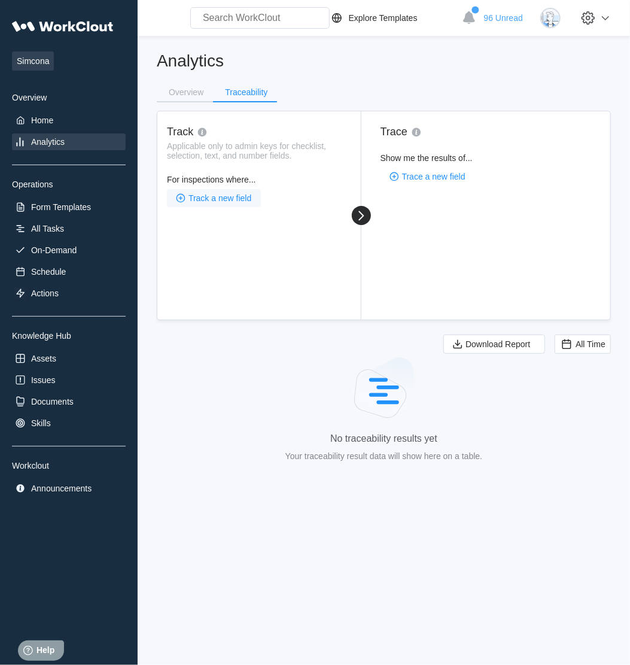
click at [200, 196] on span "Track a new field" at bounding box center [219, 198] width 63 height 8
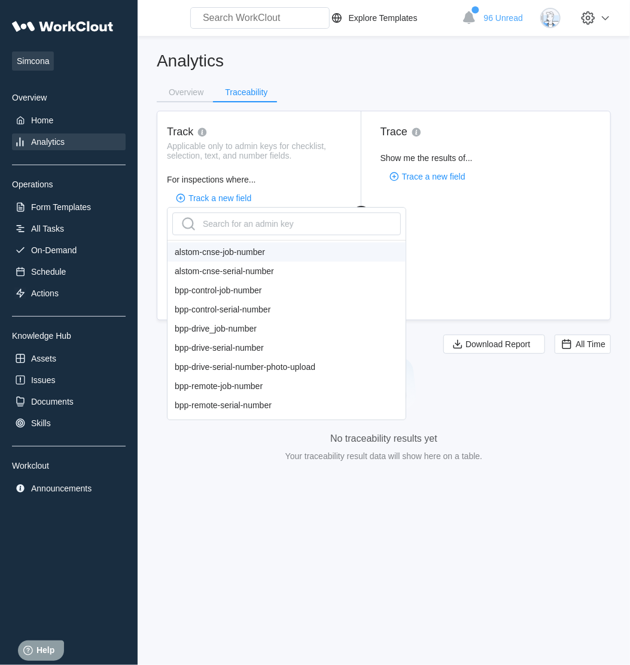
click at [293, 104] on div "Analytics Overview Traceability Track Applicable only to admin keys for checkli…" at bounding box center [384, 261] width 454 height 423
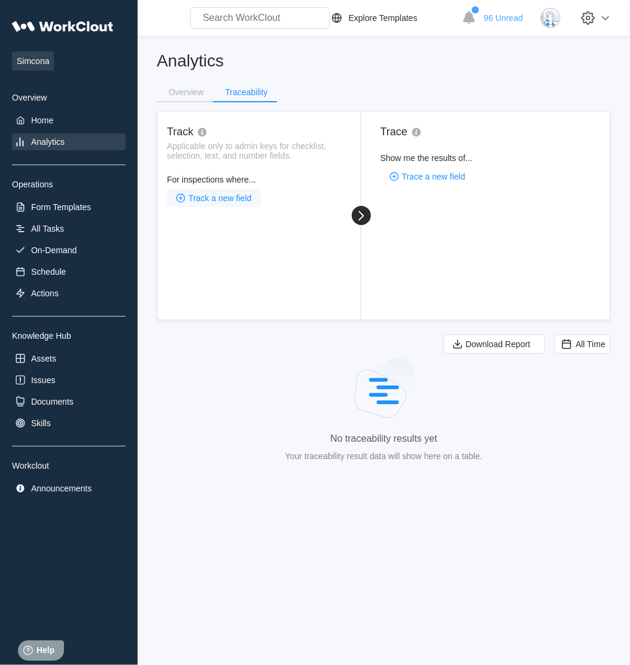
click at [223, 202] on span "Track a new field" at bounding box center [219, 198] width 63 height 8
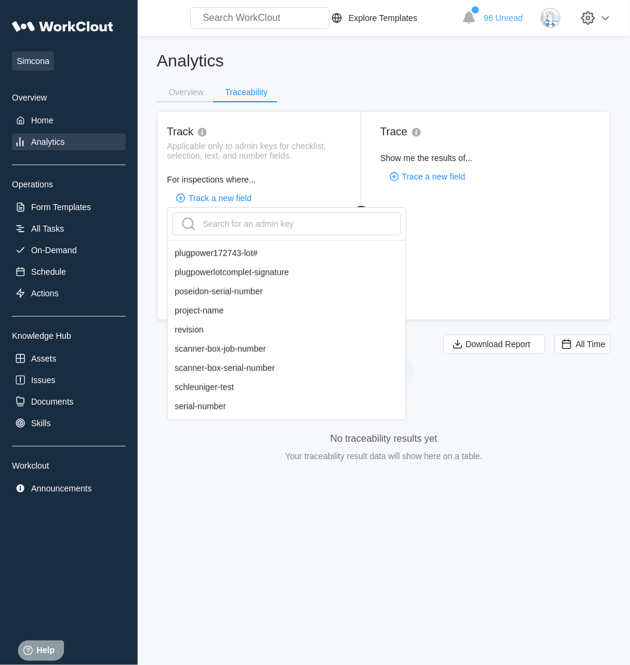
scroll to position [762, 0]
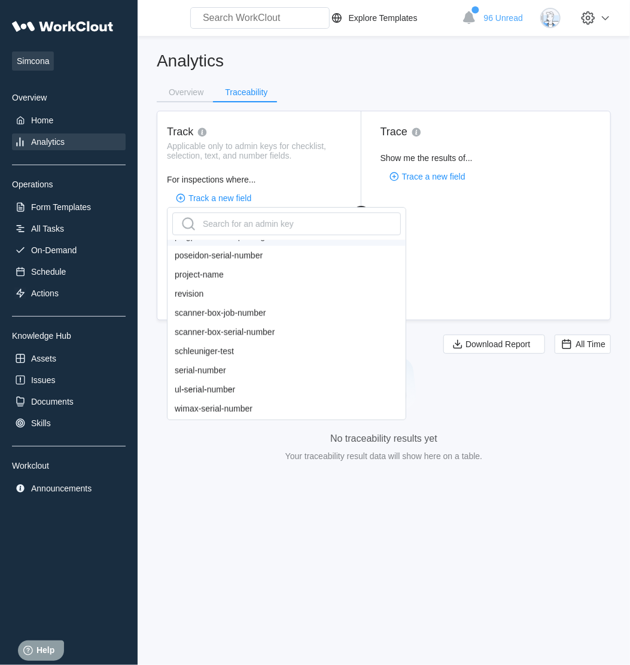
click at [300, 156] on div "Applicable only to admin keys for checklist, selection, text, and number fields." at bounding box center [257, 150] width 180 height 19
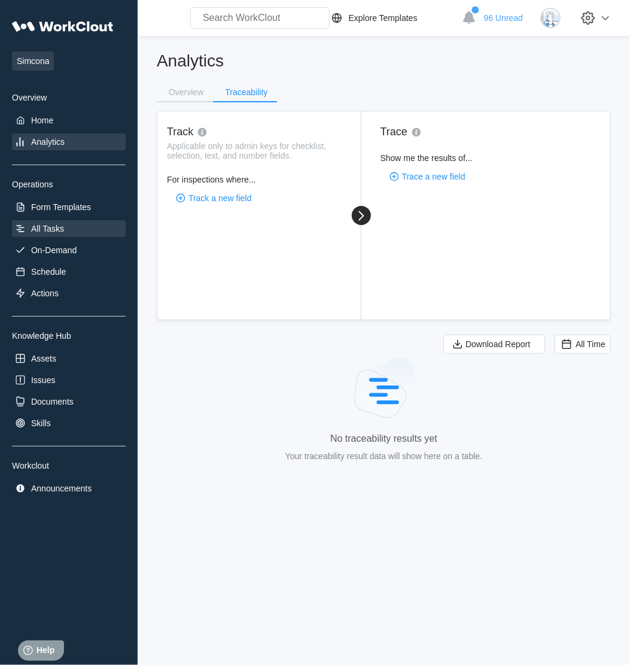
click at [43, 236] on div "All Tasks" at bounding box center [69, 228] width 114 height 17
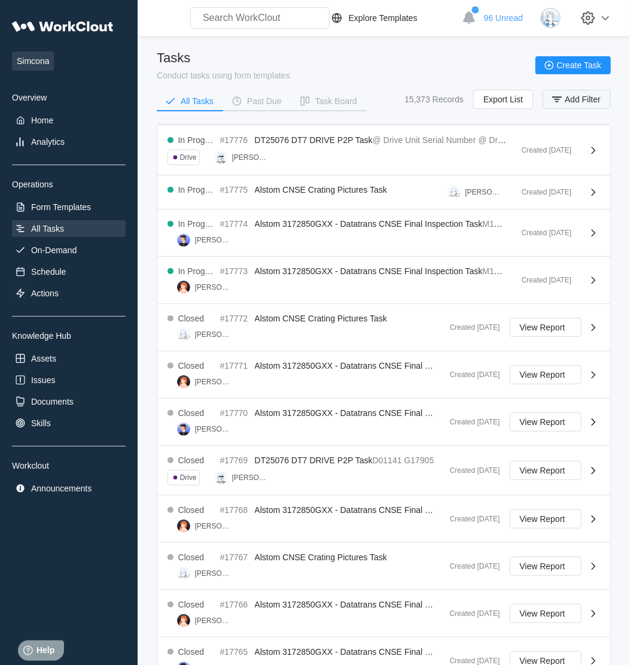
click at [577, 97] on span "Add Filter" at bounding box center [583, 99] width 36 height 8
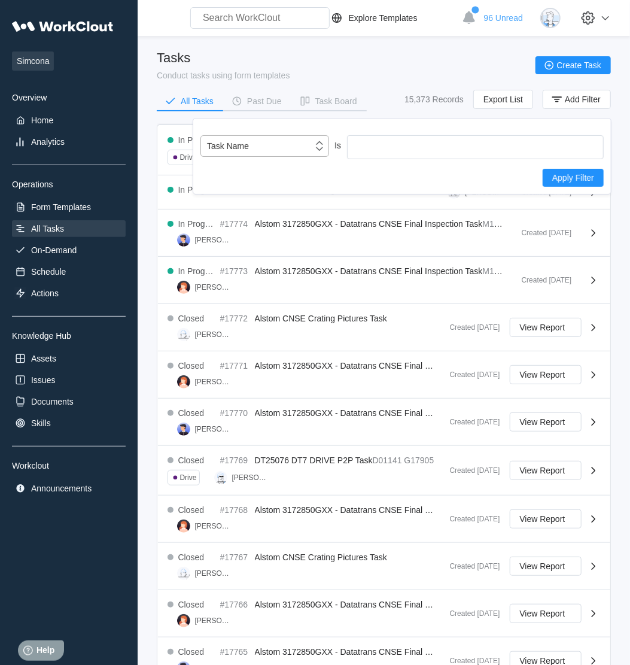
click at [263, 147] on div "Task Name" at bounding box center [257, 146] width 112 height 17
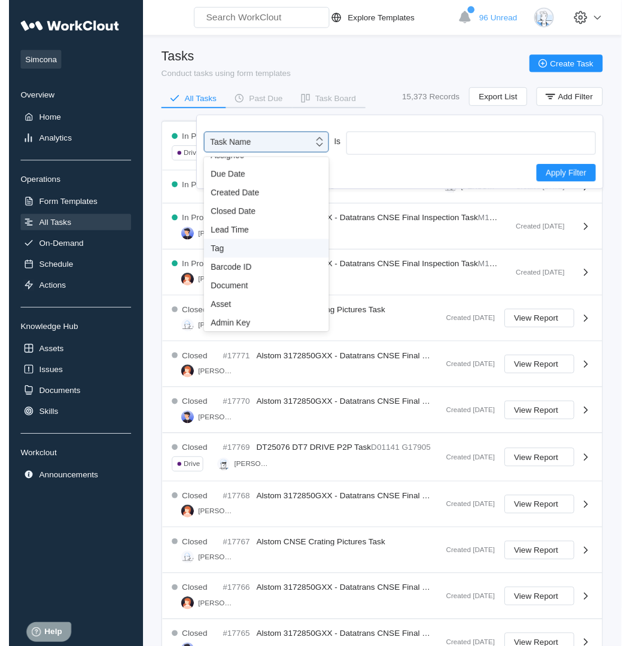
scroll to position [89, 0]
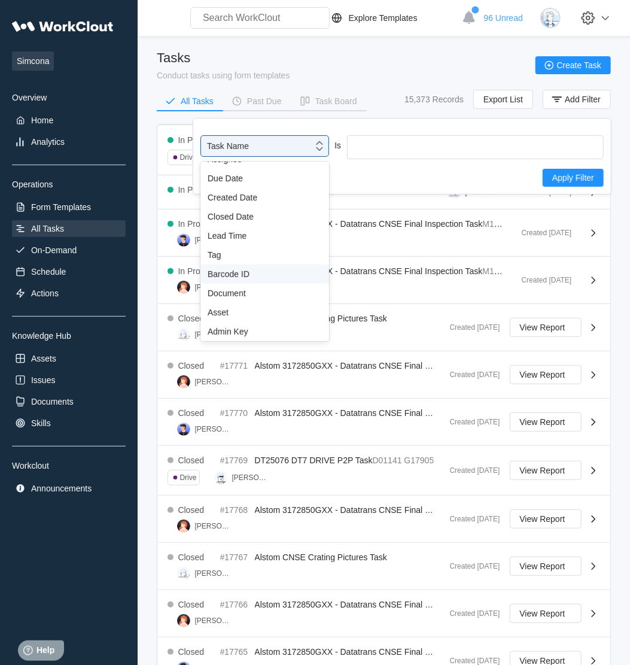
click at [226, 279] on div "Barcode ID" at bounding box center [264, 273] width 129 height 19
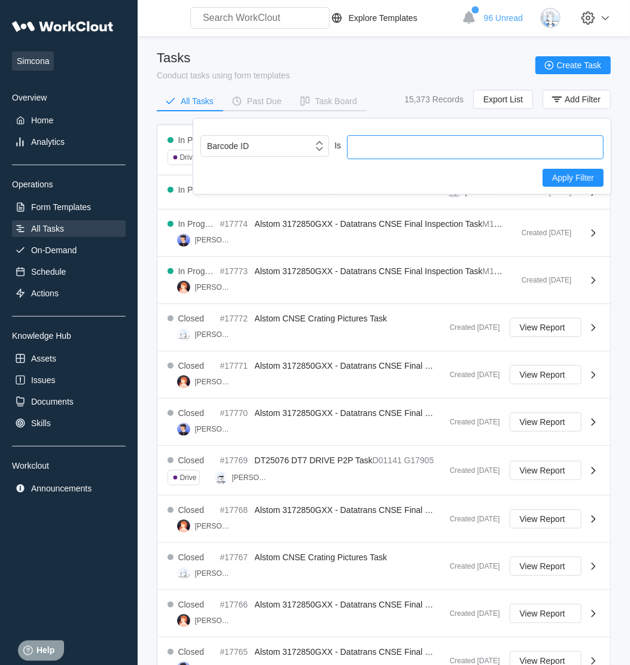
click at [393, 142] on input "text" at bounding box center [475, 147] width 257 height 24
type input "17770"
click at [585, 182] on button "Apply Filter" at bounding box center [573, 178] width 61 height 18
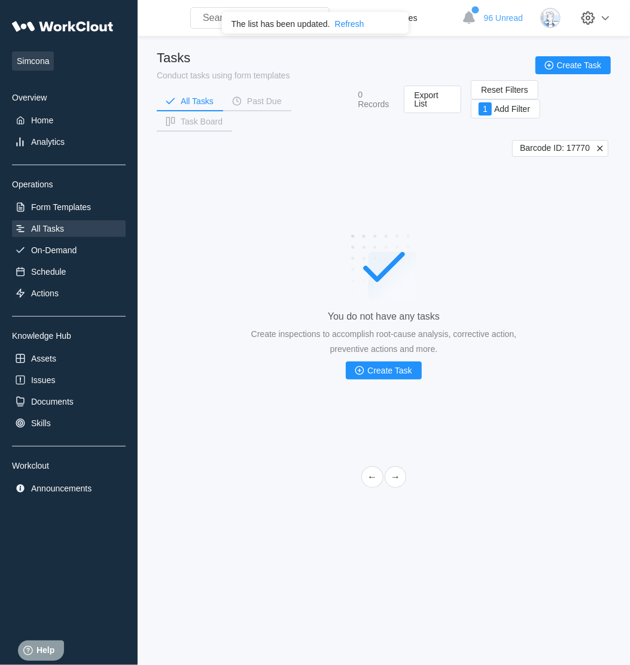
click at [600, 143] on icon at bounding box center [600, 148] width 11 height 11
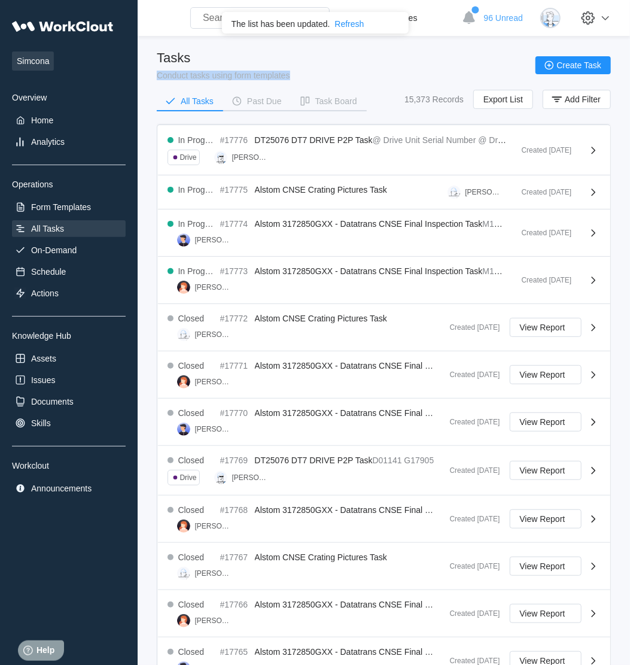
click at [340, 65] on div "Tasks Conduct tasks using form templates Create Task" at bounding box center [384, 65] width 454 height 30
click at [344, 24] on div "Refresh" at bounding box center [349, 24] width 29 height 10
click at [246, 18] on input "text" at bounding box center [259, 18] width 139 height 22
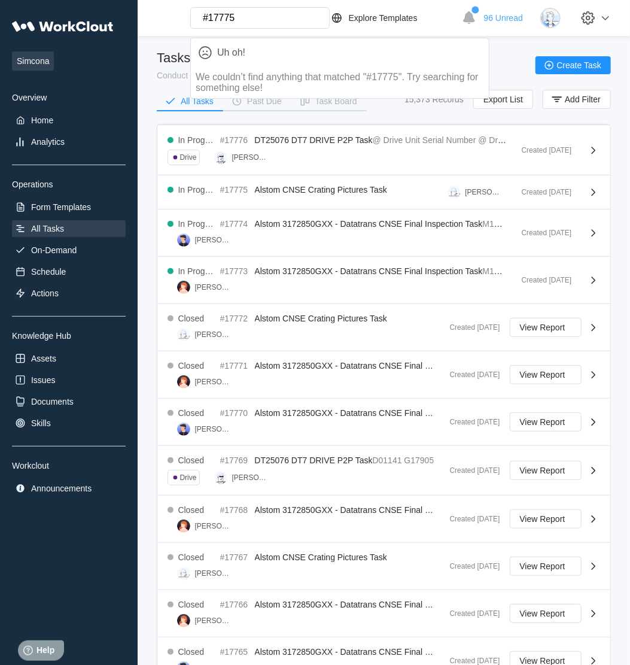
click at [263, 17] on input "#17775" at bounding box center [259, 18] width 139 height 22
click at [505, 56] on div "Tasks Conduct tasks using form templates Create Task" at bounding box center [384, 65] width 454 height 30
click at [452, 56] on div "Tasks Conduct tasks using form templates Create Task" at bounding box center [384, 65] width 454 height 30
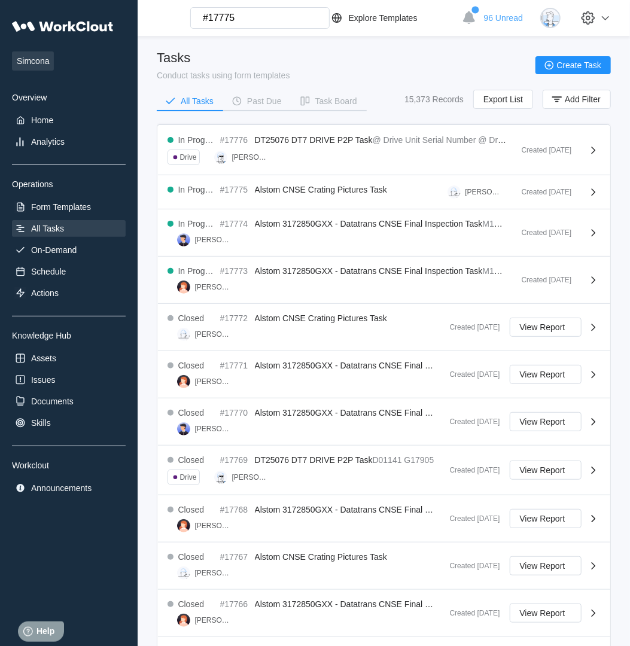
click at [247, 20] on input "#17775" at bounding box center [259, 18] width 139 height 22
click at [514, 58] on div "Tasks Conduct tasks using form templates Create Task" at bounding box center [384, 65] width 454 height 30
click at [498, 14] on span "96 Unread" at bounding box center [503, 18] width 39 height 10
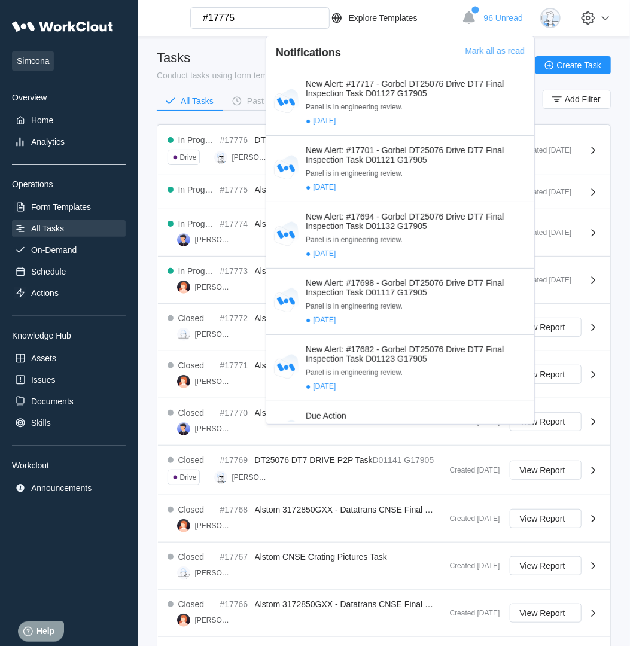
click at [238, 59] on div "Tasks" at bounding box center [223, 58] width 133 height 16
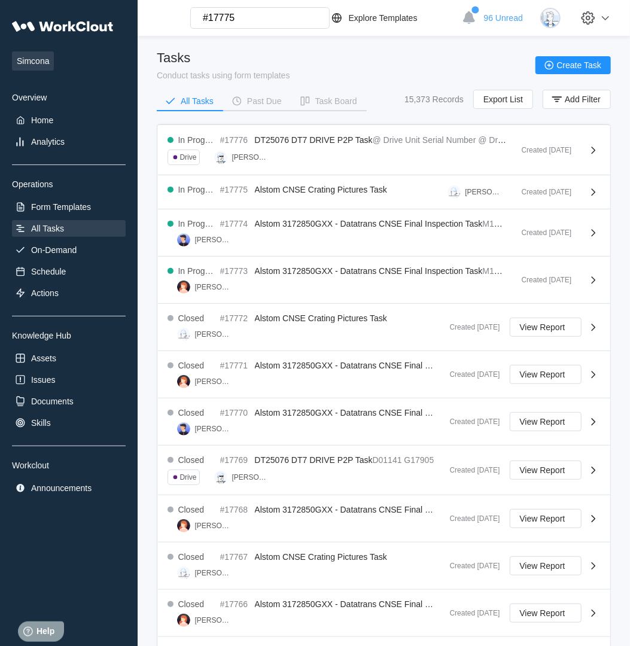
click at [611, 46] on main "Tasks Conduct tasks using form templates Create Task All Tasks Past Due Task Bo…" at bounding box center [384, 459] width 454 height 847
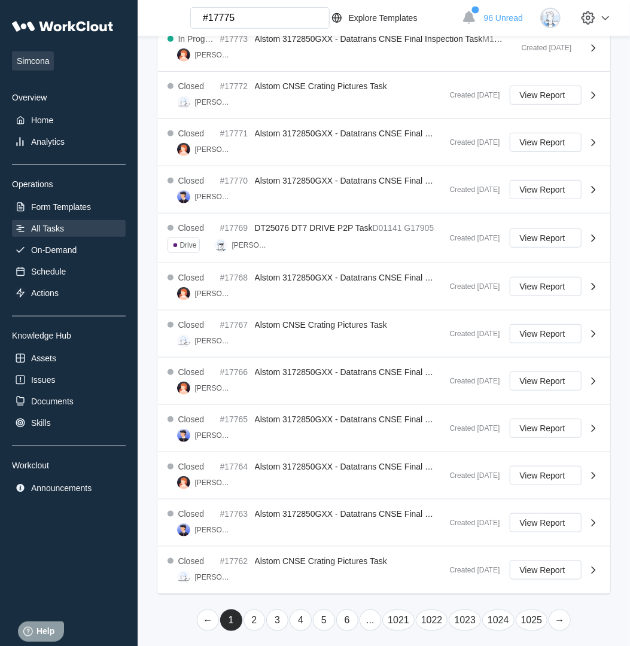
click at [260, 615] on link "2" at bounding box center [255, 621] width 22 height 22
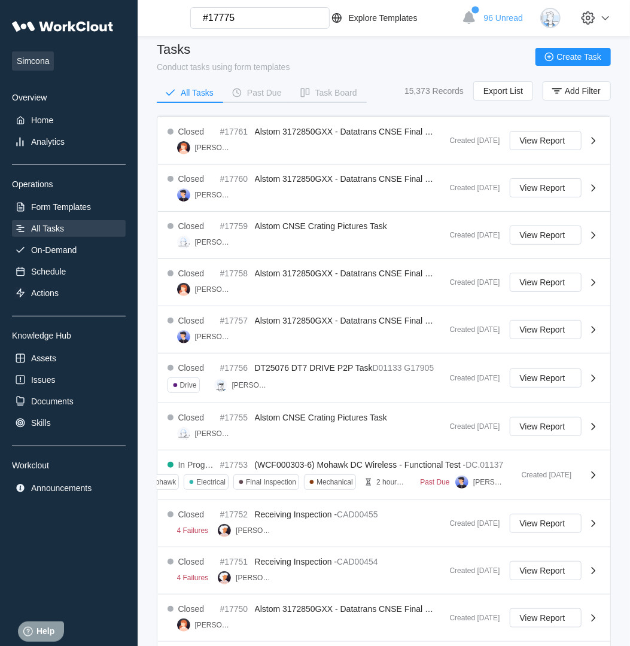
scroll to position [9, 0]
click at [495, 90] on span "Export List" at bounding box center [503, 90] width 39 height 8
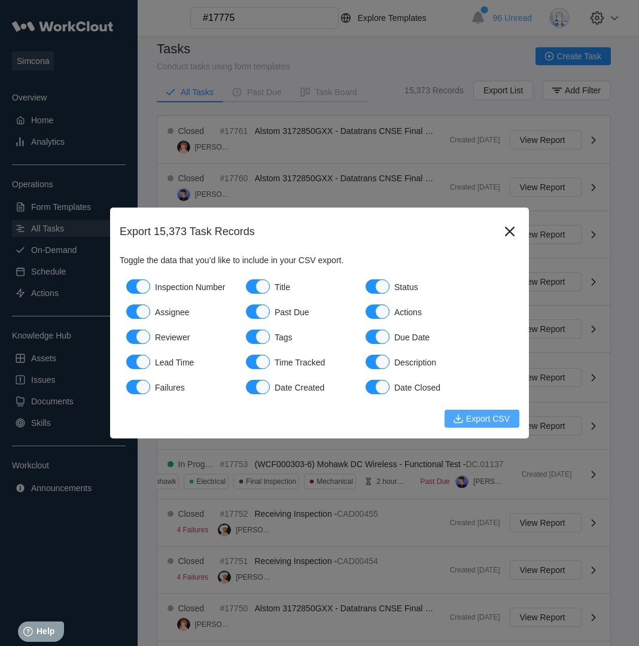
click at [486, 422] on span "Export CSV" at bounding box center [488, 419] width 44 height 8
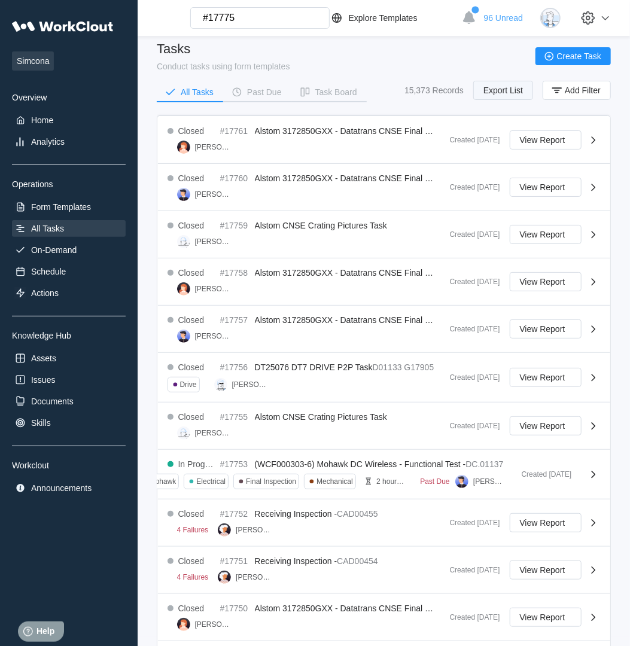
click at [500, 86] on span "Export List" at bounding box center [503, 90] width 39 height 8
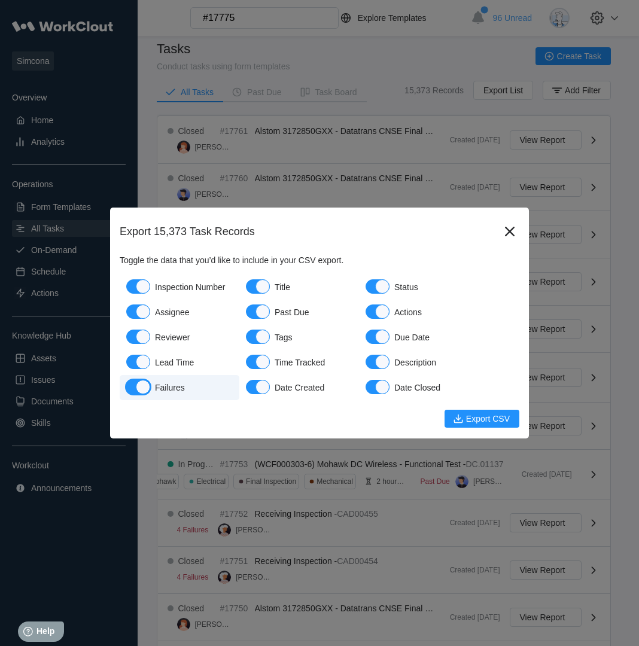
click at [142, 384] on div "button" at bounding box center [143, 387] width 14 height 14
click at [254, 307] on button "Past Due" at bounding box center [258, 312] width 24 height 14
click at [385, 308] on div "button" at bounding box center [382, 312] width 14 height 14
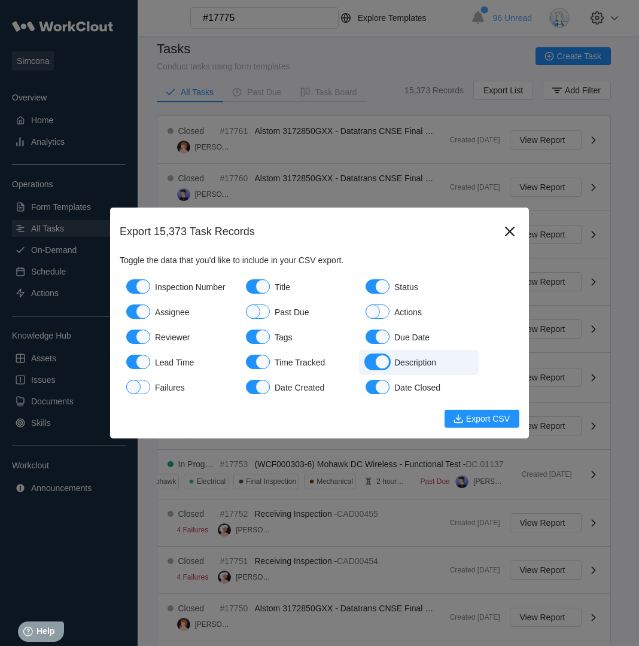
click at [378, 362] on div "button" at bounding box center [382, 362] width 14 height 14
click at [509, 232] on icon at bounding box center [509, 231] width 19 height 19
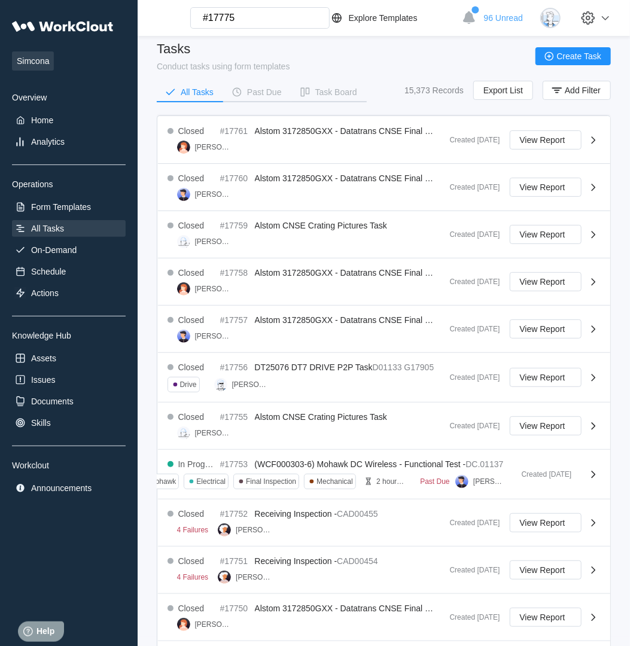
click at [254, 22] on input "#17775" at bounding box center [259, 18] width 139 height 22
click at [256, 22] on input "#17775" at bounding box center [259, 18] width 139 height 22
type input "#"
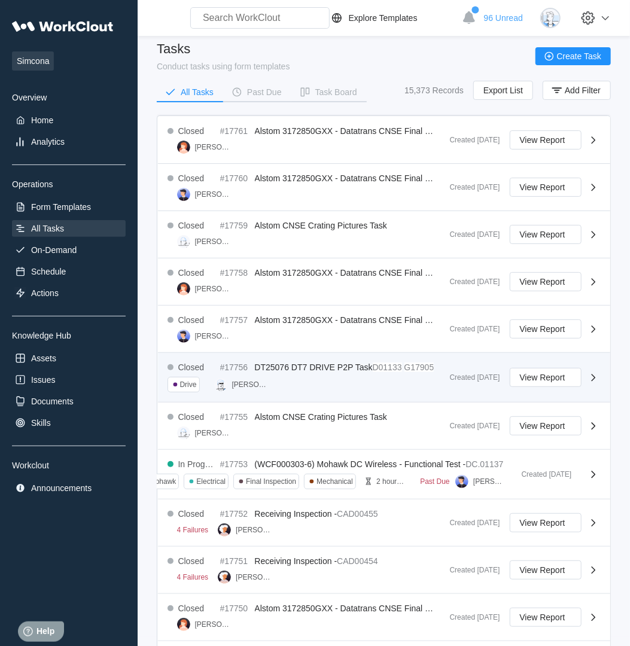
click at [340, 372] on div "Closed #17756 DT25076 DT7 DRIVE P2P Task D01133 G17905 Drive [PERSON_NAME]" at bounding box center [304, 378] width 273 height 30
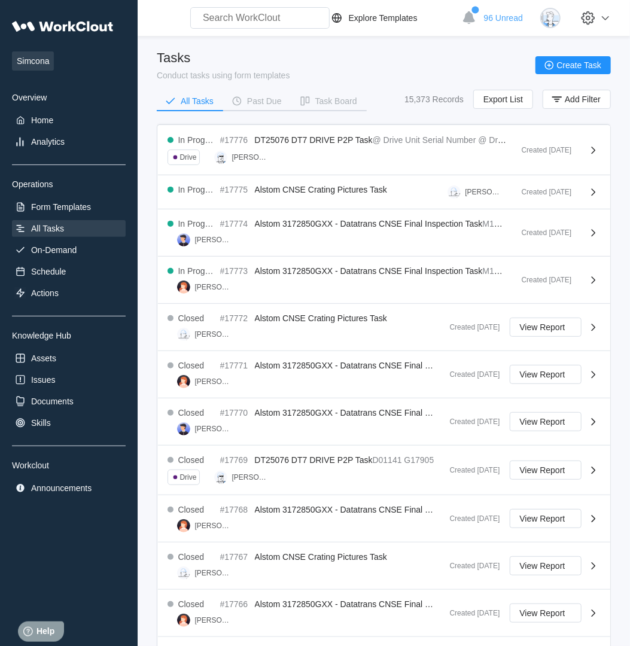
click at [255, 20] on input "text" at bounding box center [259, 18] width 139 height 22
type input "a"
click at [565, 95] on span "Add Filter" at bounding box center [583, 99] width 36 height 8
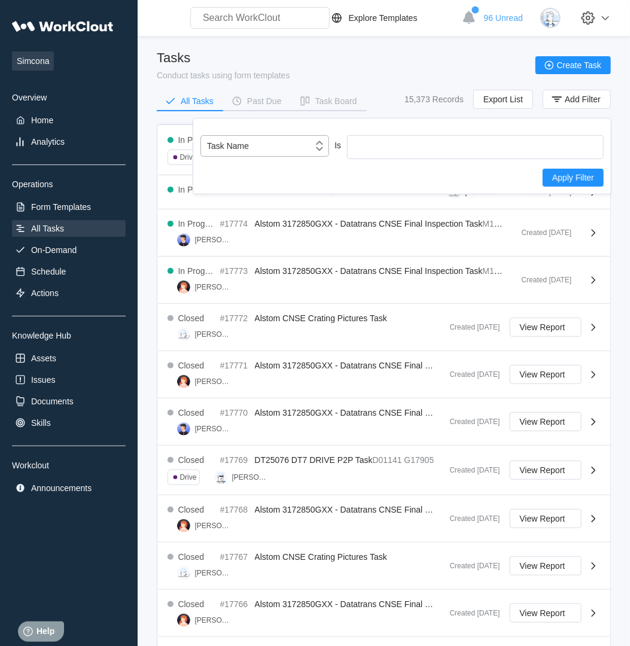
click at [274, 145] on div "Task Name" at bounding box center [264, 146] width 129 height 22
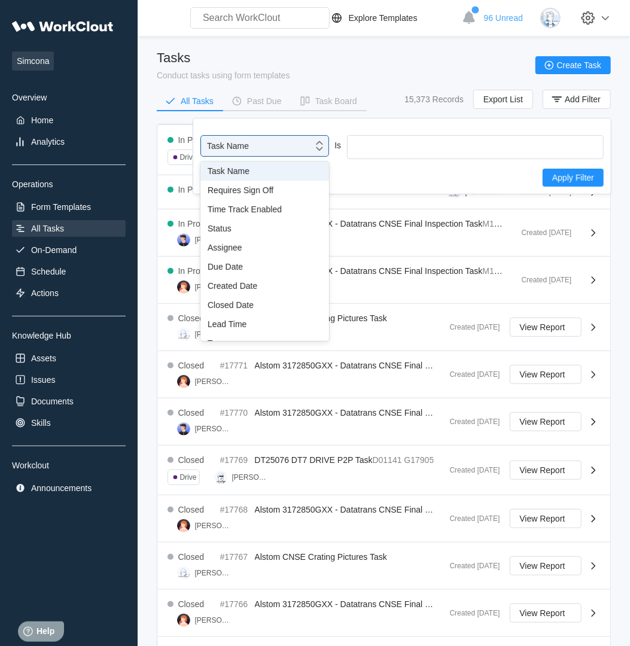
scroll to position [89, 0]
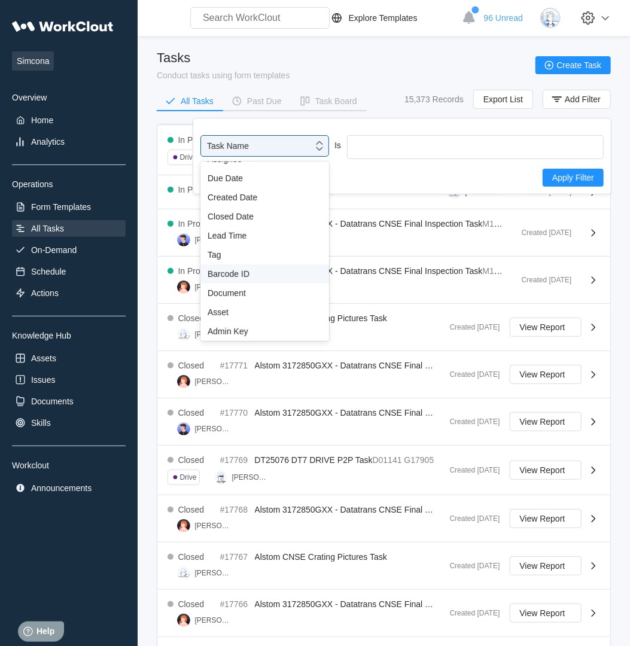
click at [251, 281] on div "Barcode ID" at bounding box center [264, 273] width 129 height 19
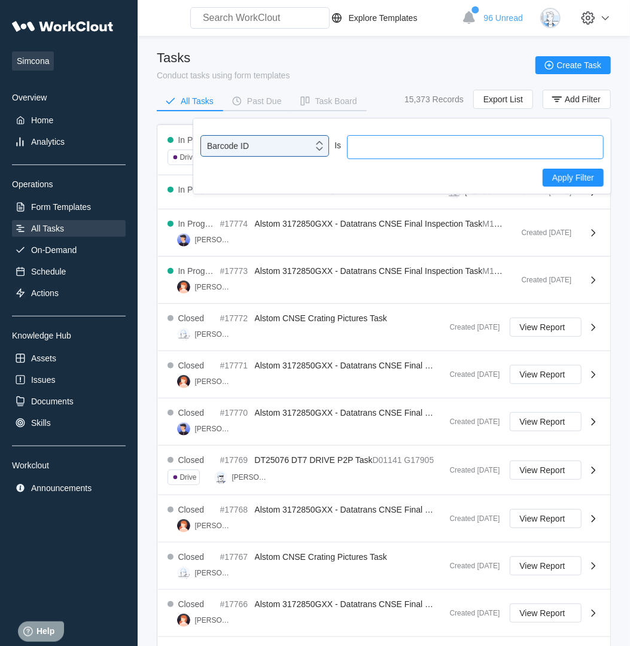
click at [375, 143] on input "text" at bounding box center [475, 147] width 257 height 24
type input "1"
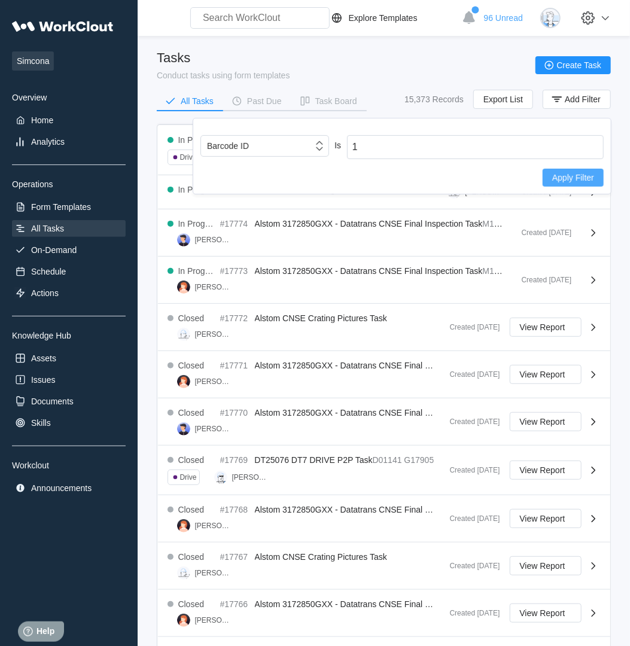
click at [562, 181] on span "Apply Filter" at bounding box center [573, 178] width 42 height 8
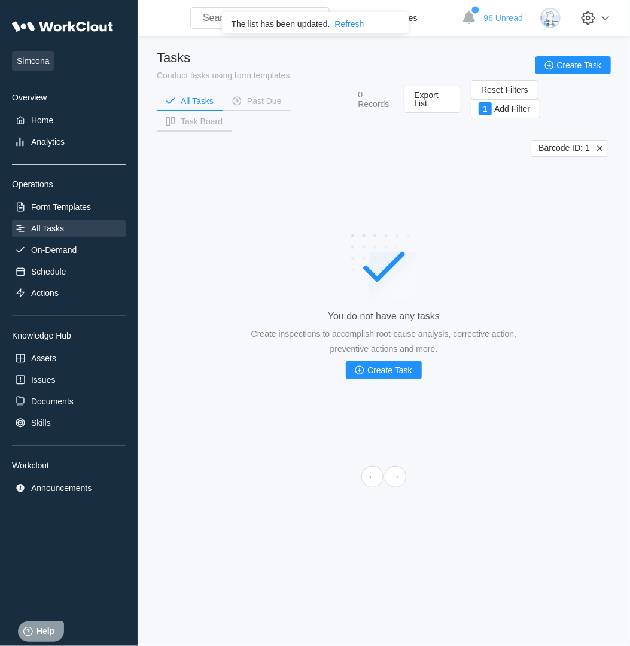
click at [577, 150] on span "Barcode ID: 1" at bounding box center [564, 148] width 51 height 11
click at [585, 148] on span "Barcode ID: 1" at bounding box center [564, 148] width 51 height 11
click at [508, 101] on button "1 Add Filter" at bounding box center [505, 108] width 69 height 19
click at [378, 167] on input "1" at bounding box center [404, 157] width 257 height 24
type input "2"
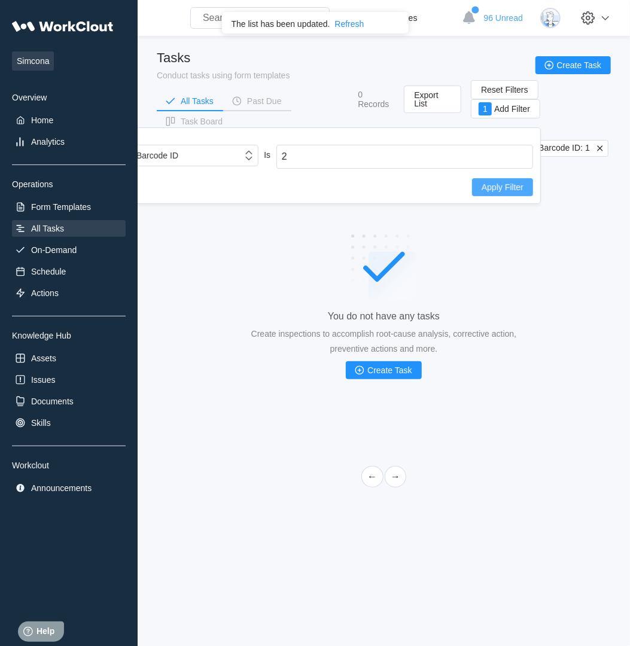
click at [497, 187] on span "Apply Filter" at bounding box center [503, 187] width 42 height 8
click at [600, 144] on icon at bounding box center [600, 148] width 11 height 11
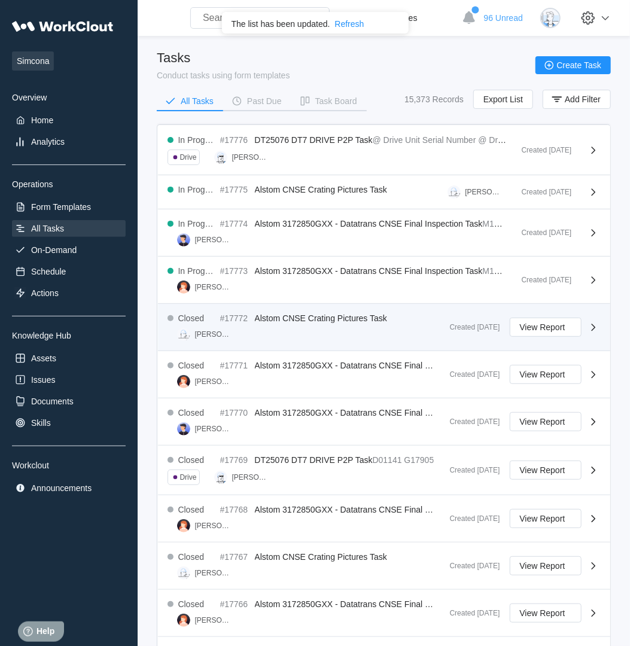
click at [338, 326] on div "Closed #17772 Alstom CNSE Crating Pictures Task [PERSON_NAME]" at bounding box center [304, 328] width 273 height 28
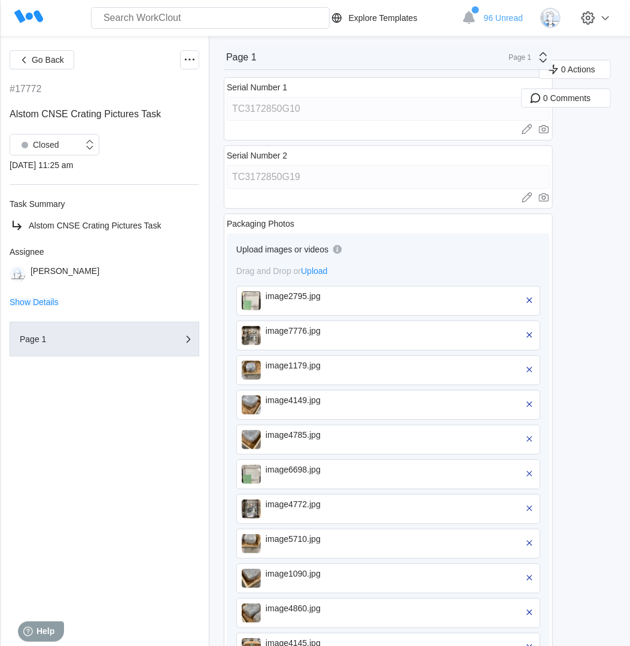
click at [56, 302] on span "Show Details" at bounding box center [34, 302] width 49 height 8
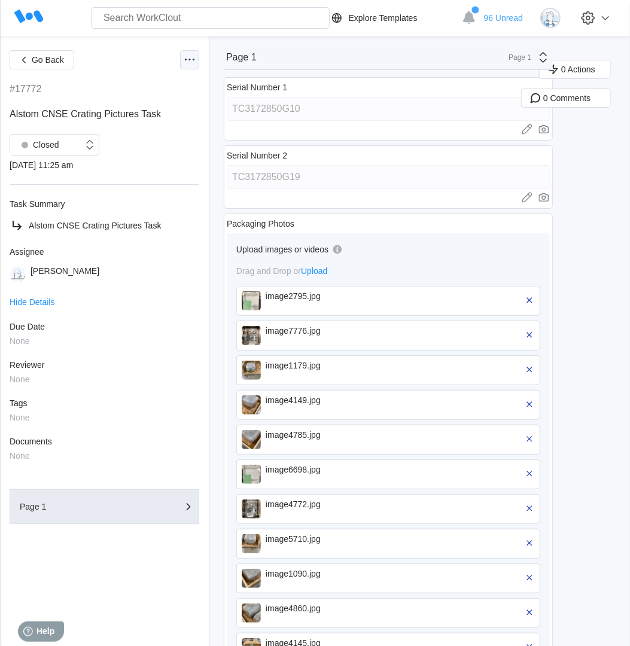
click at [189, 60] on icon at bounding box center [190, 60] width 14 height 14
click at [30, 66] on icon "button" at bounding box center [23, 59] width 13 height 13
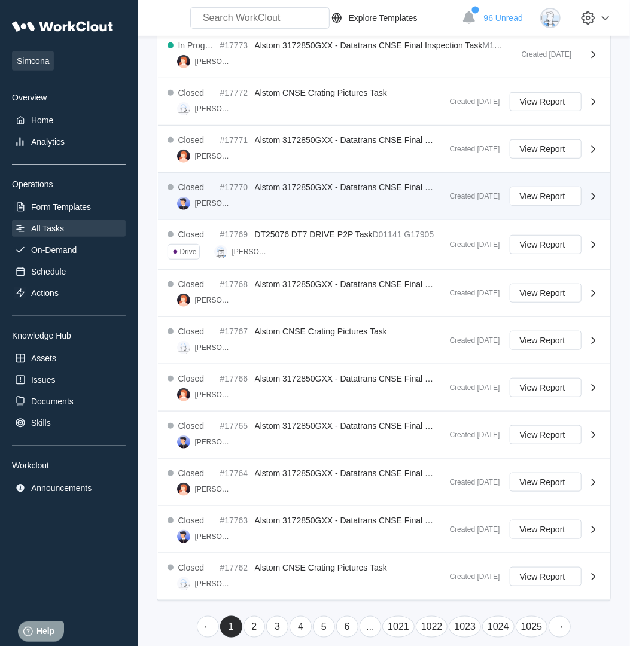
scroll to position [232, 0]
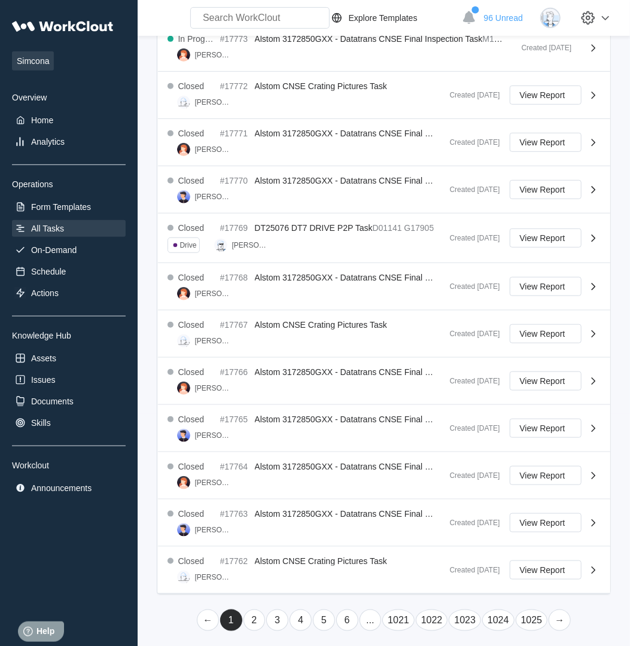
click at [352, 619] on link "6" at bounding box center [347, 621] width 22 height 22
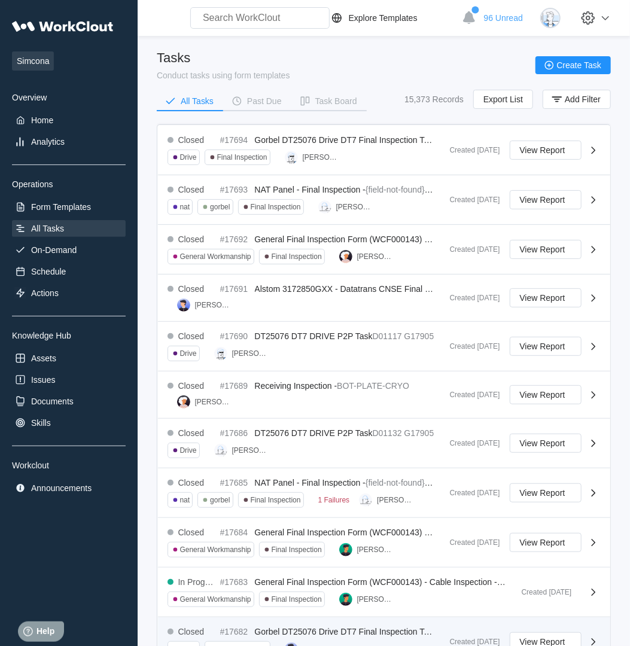
scroll to position [267, 0]
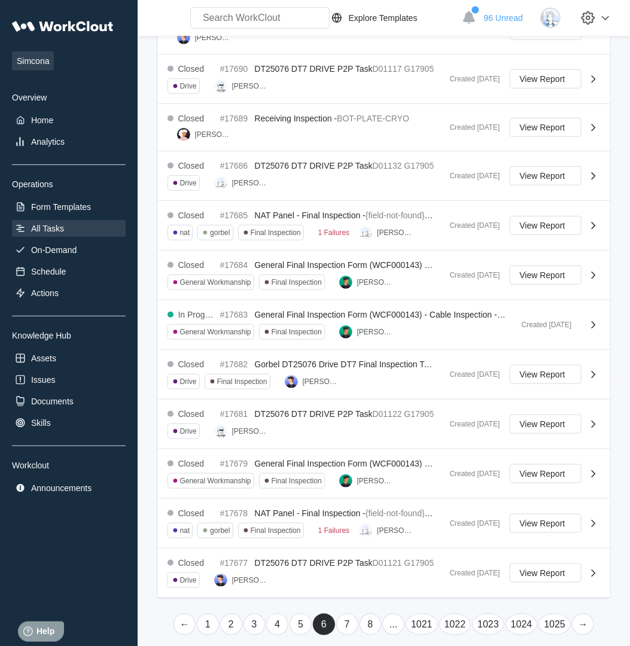
click at [370, 617] on link "8" at bounding box center [371, 625] width 22 height 22
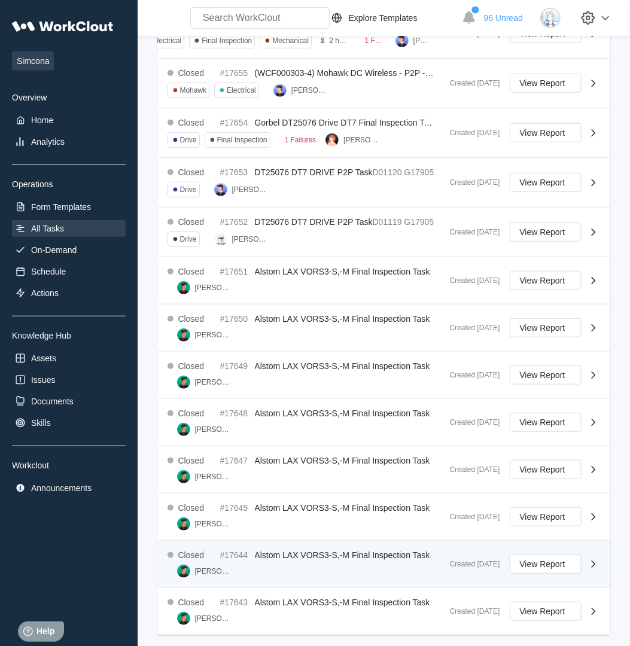
scroll to position [278, 0]
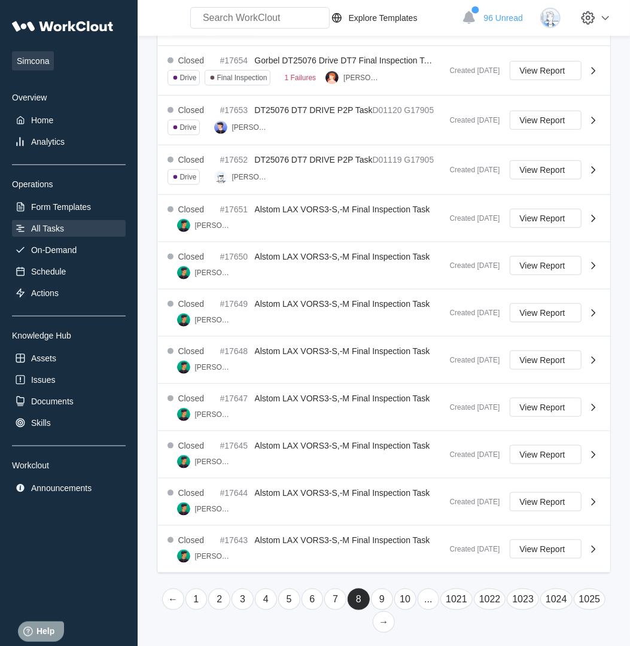
click at [404, 595] on link "10" at bounding box center [405, 600] width 22 height 22
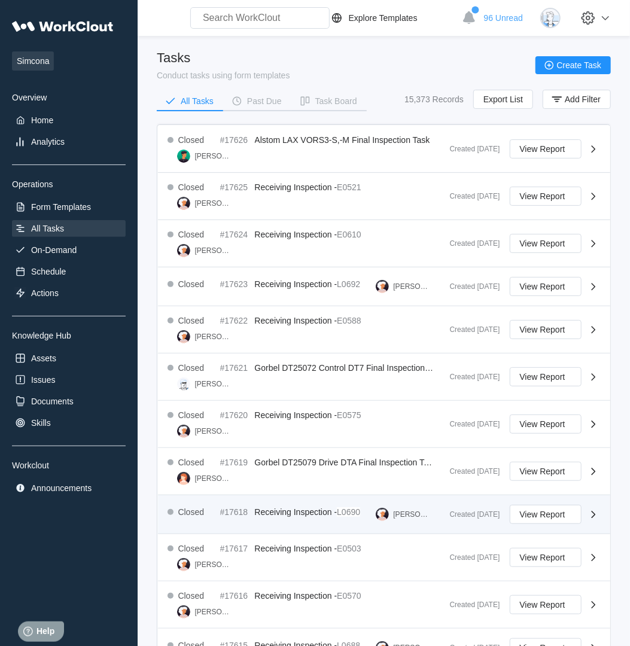
scroll to position [264, 0]
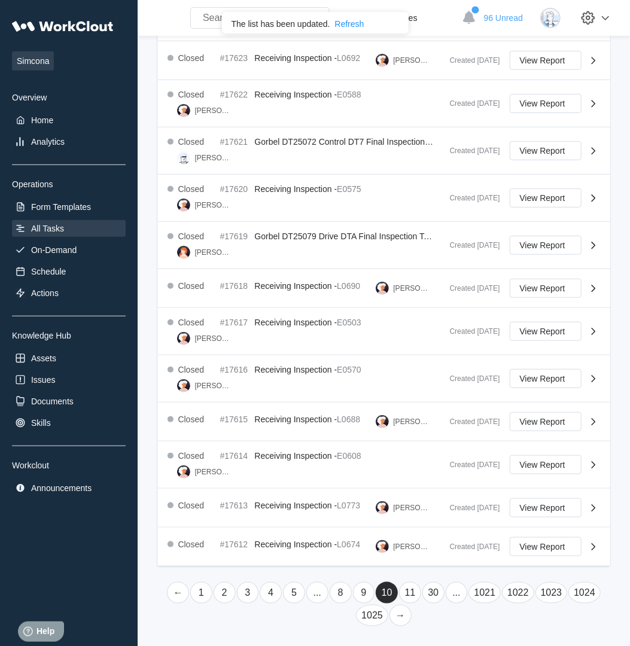
click at [433, 591] on link "30" at bounding box center [433, 593] width 22 height 22
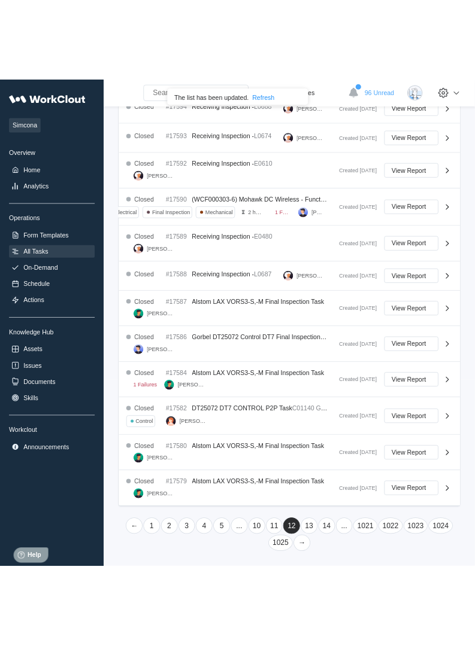
scroll to position [288, 0]
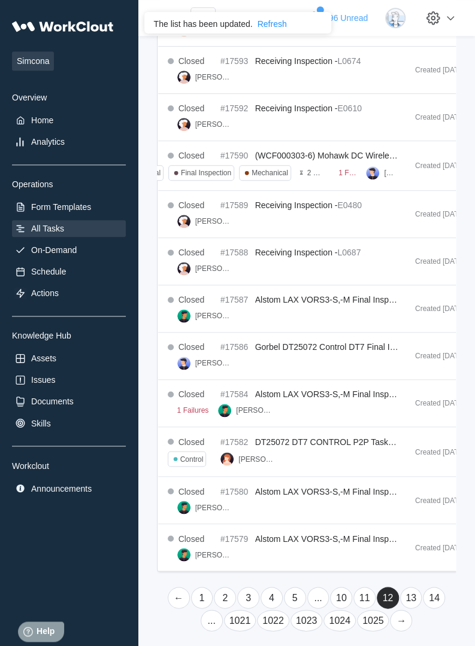
click at [435, 605] on link "14" at bounding box center [433, 598] width 22 height 22
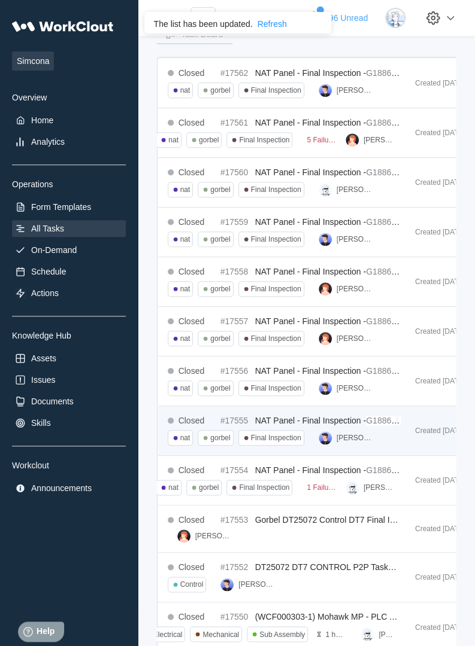
scroll to position [321, 0]
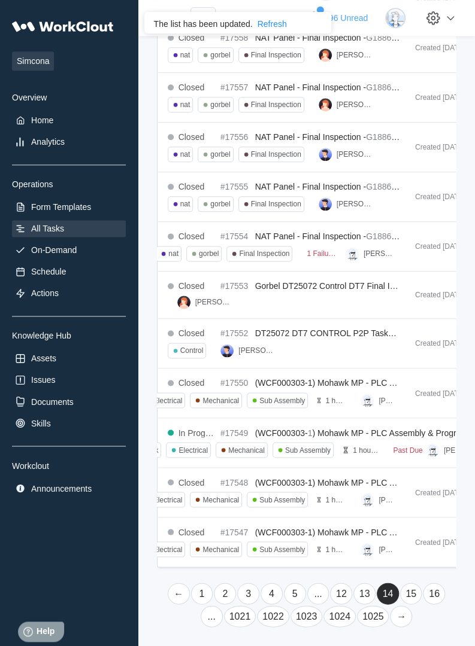
drag, startPoint x: 400, startPoint y: 615, endPoint x: 269, endPoint y: 618, distance: 130.5
click at [269, 593] on link "30" at bounding box center [271, 594] width 22 height 22
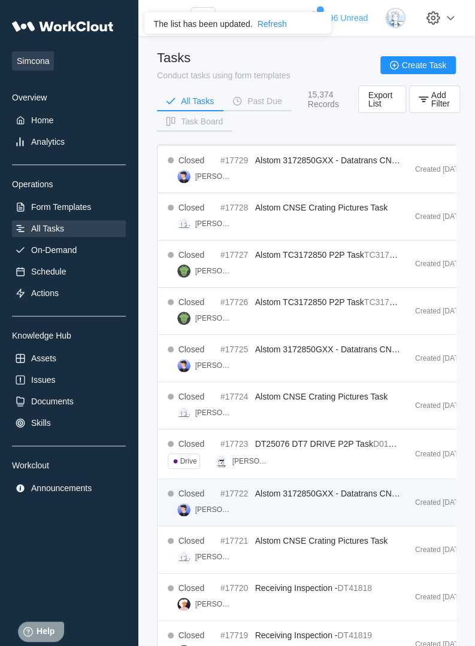
scroll to position [297, 0]
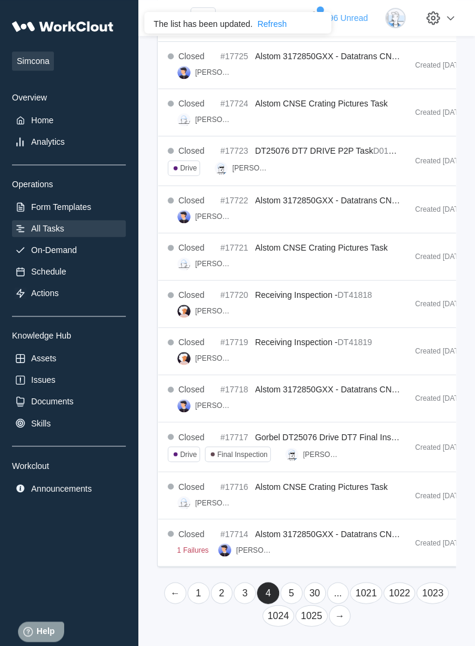
click at [315, 593] on link "30" at bounding box center [314, 593] width 22 height 22
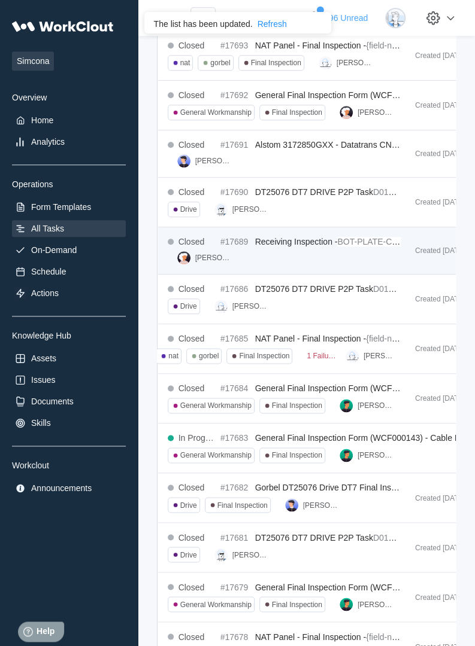
scroll to position [320, 0]
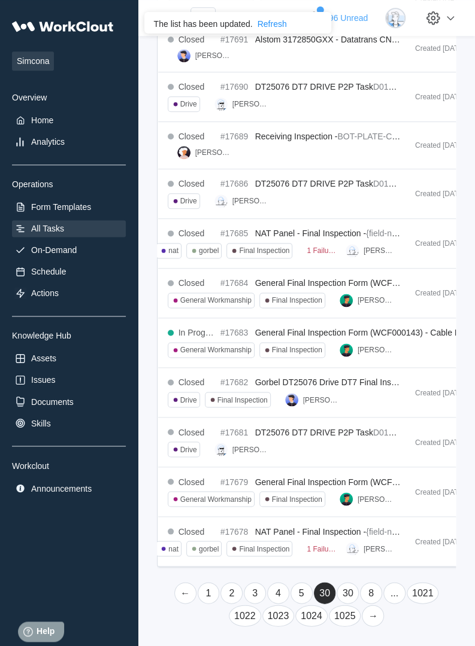
click at [336, 594] on link "30" at bounding box center [347, 593] width 22 height 22
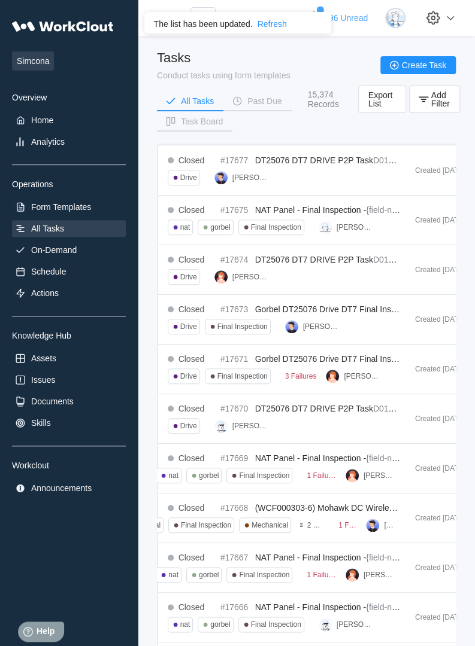
scroll to position [323, 0]
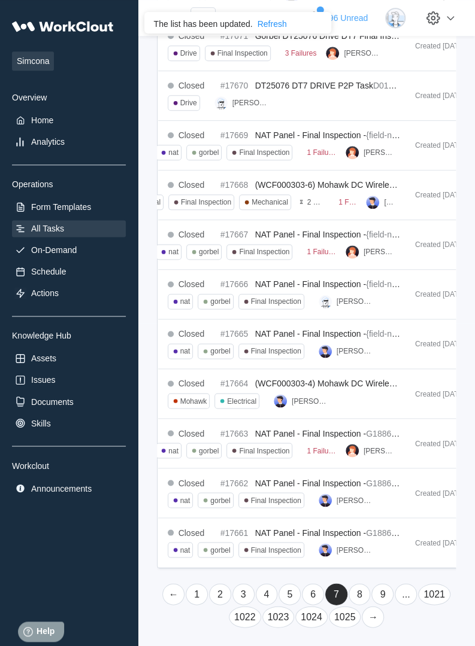
click at [381, 590] on link "9" at bounding box center [382, 594] width 22 height 22
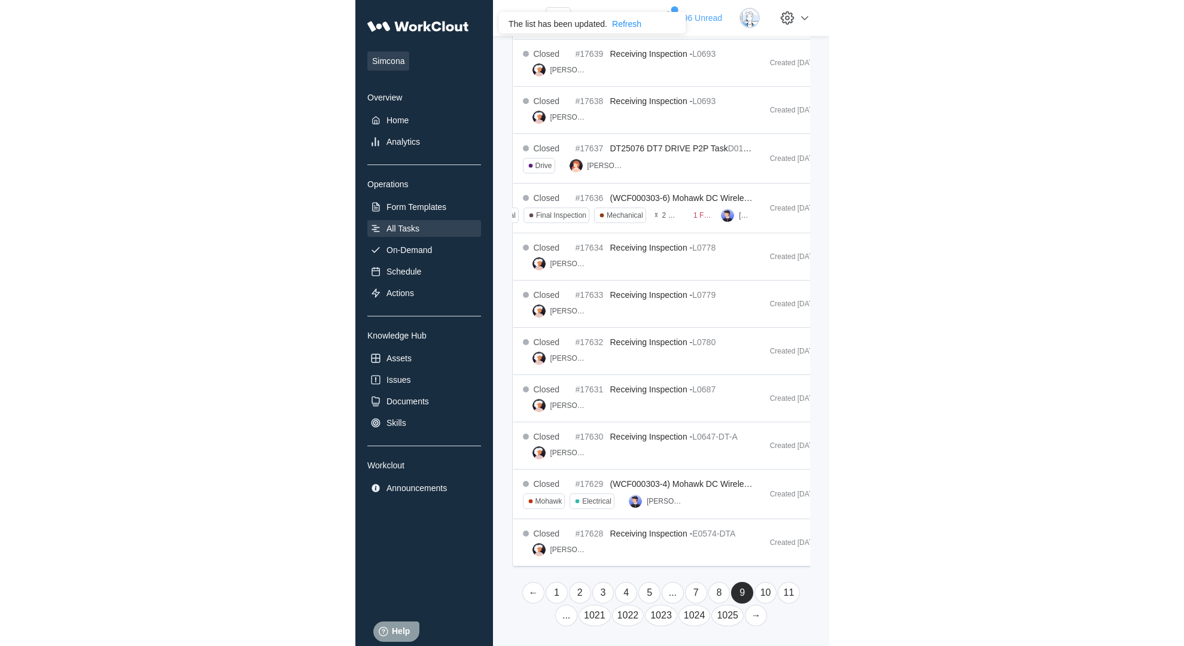
scroll to position [0, 0]
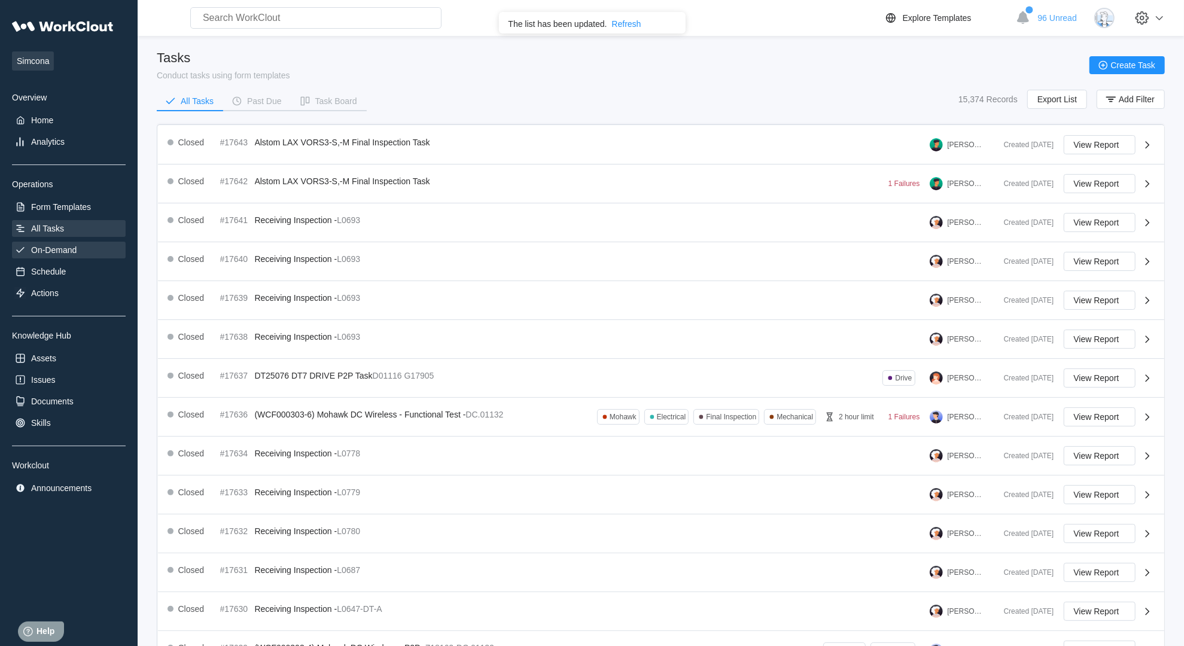
click at [54, 248] on div "On-Demand" at bounding box center [53, 250] width 45 height 10
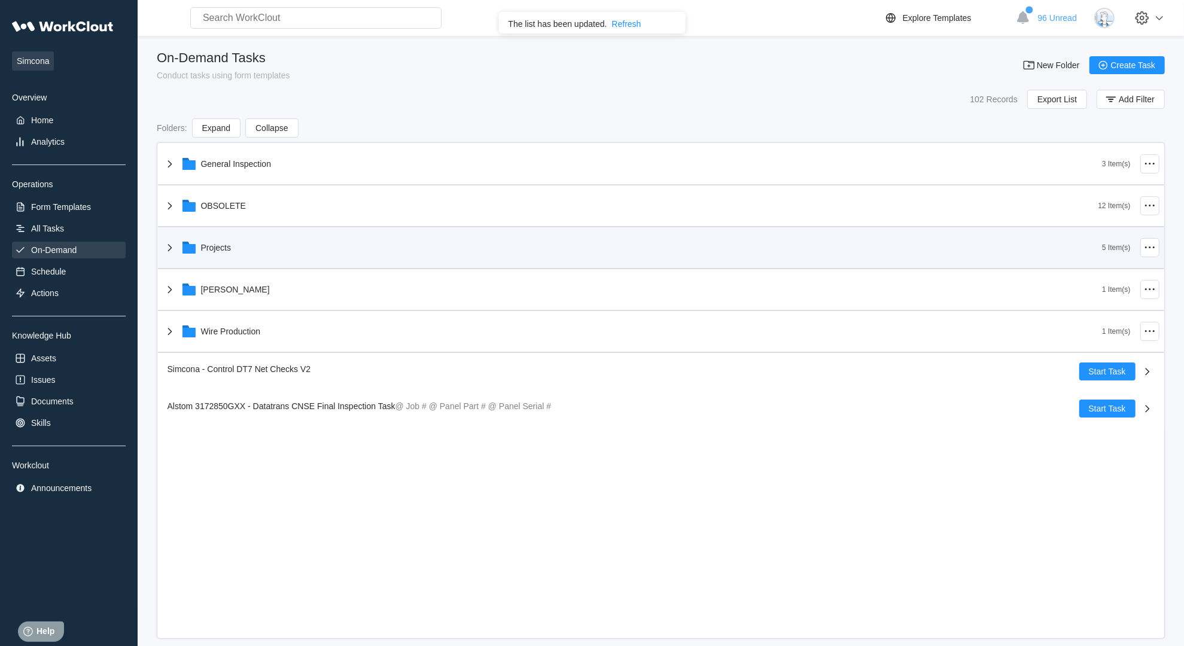
click at [175, 241] on icon at bounding box center [170, 248] width 14 height 14
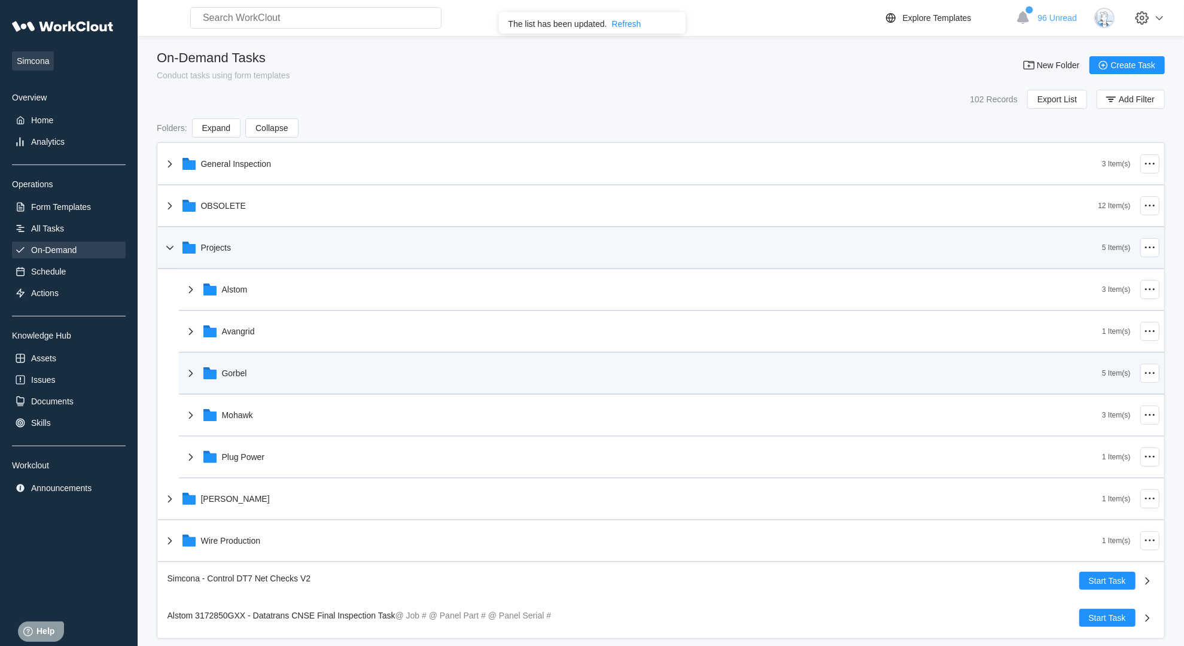
click at [191, 368] on icon at bounding box center [191, 373] width 14 height 14
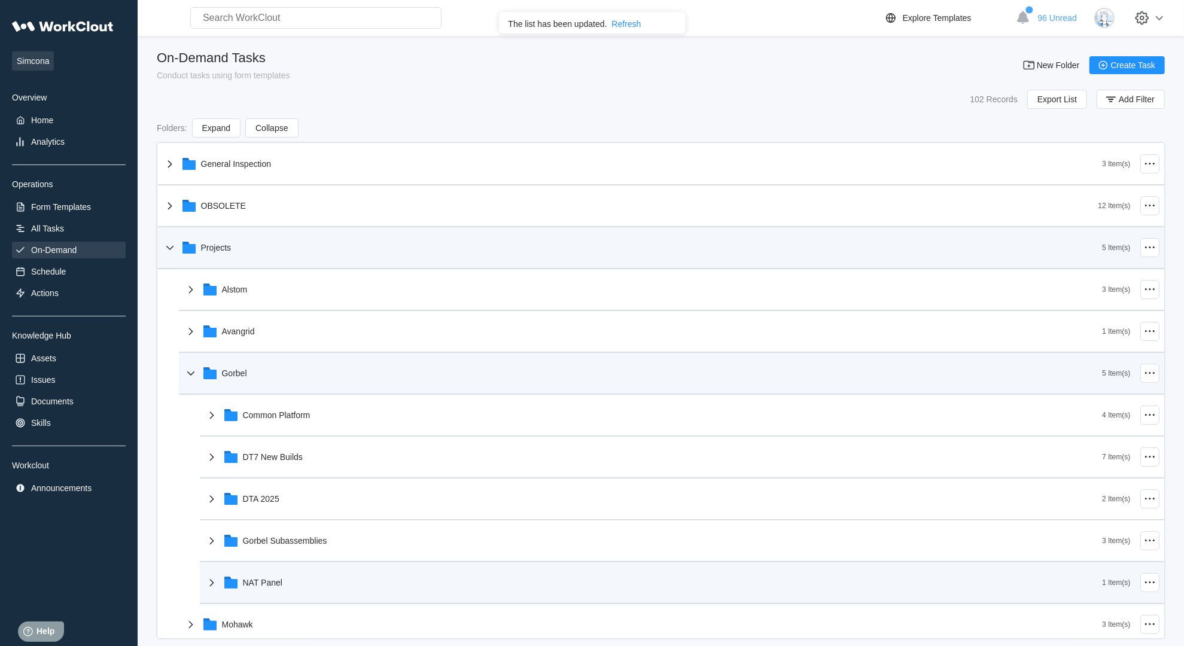
click at [211, 583] on icon at bounding box center [212, 583] width 14 height 14
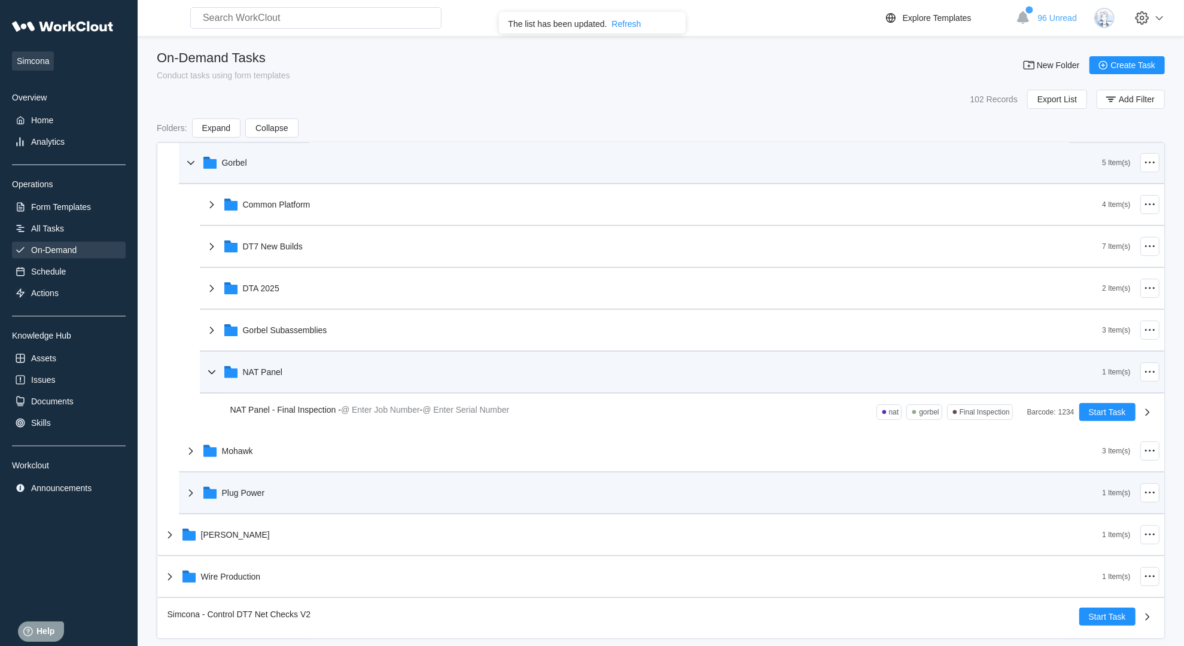
scroll to position [244, 0]
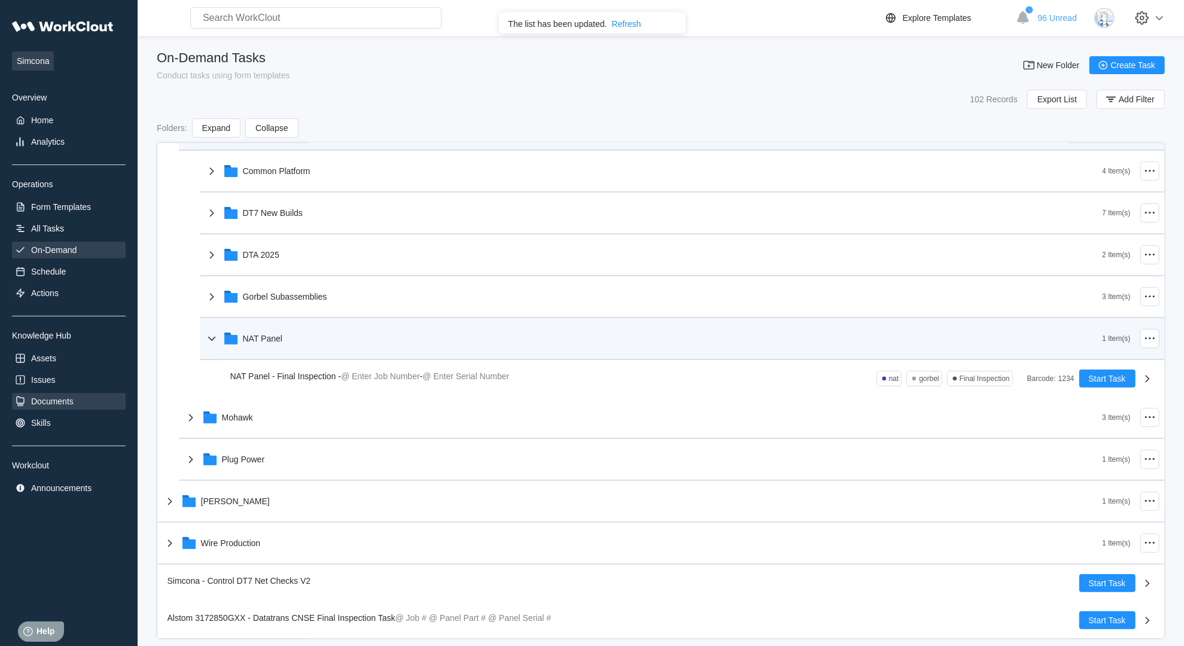
click at [57, 400] on div "Documents" at bounding box center [52, 402] width 42 height 10
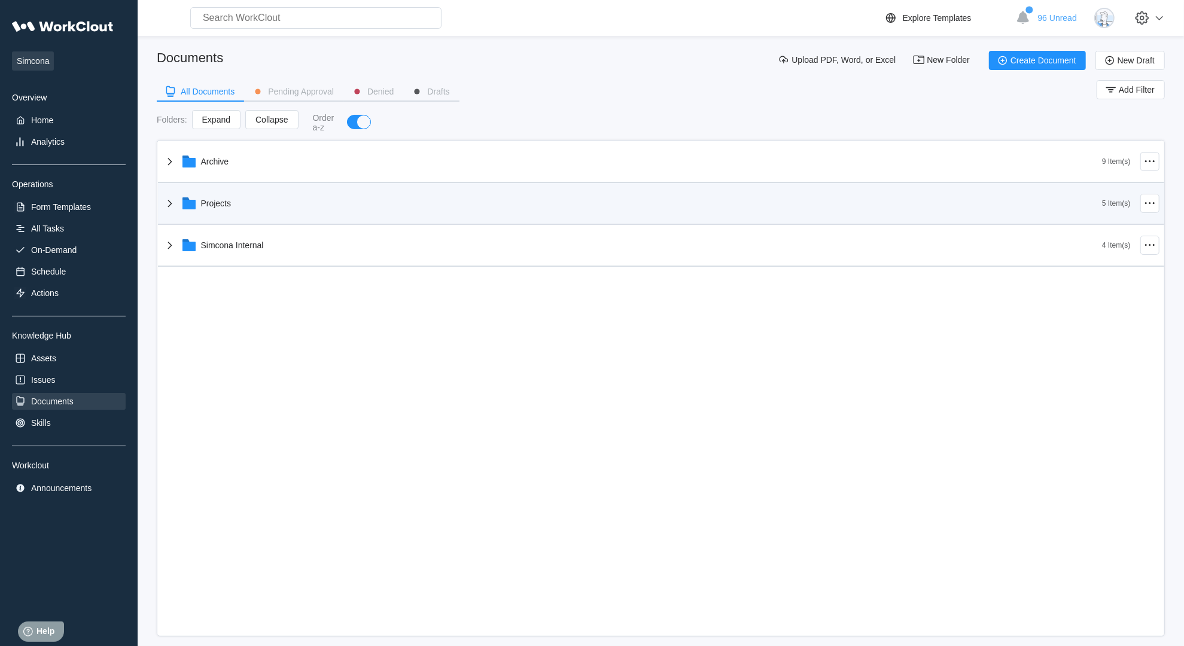
click at [172, 203] on icon at bounding box center [170, 203] width 14 height 14
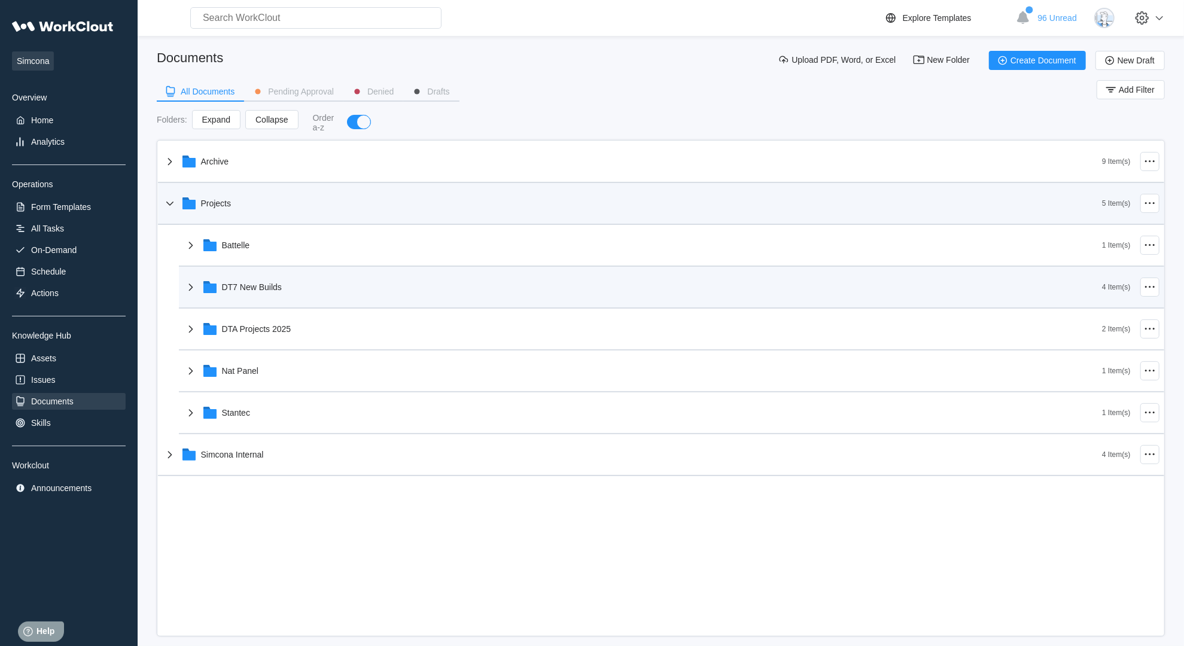
scroll to position [14, 0]
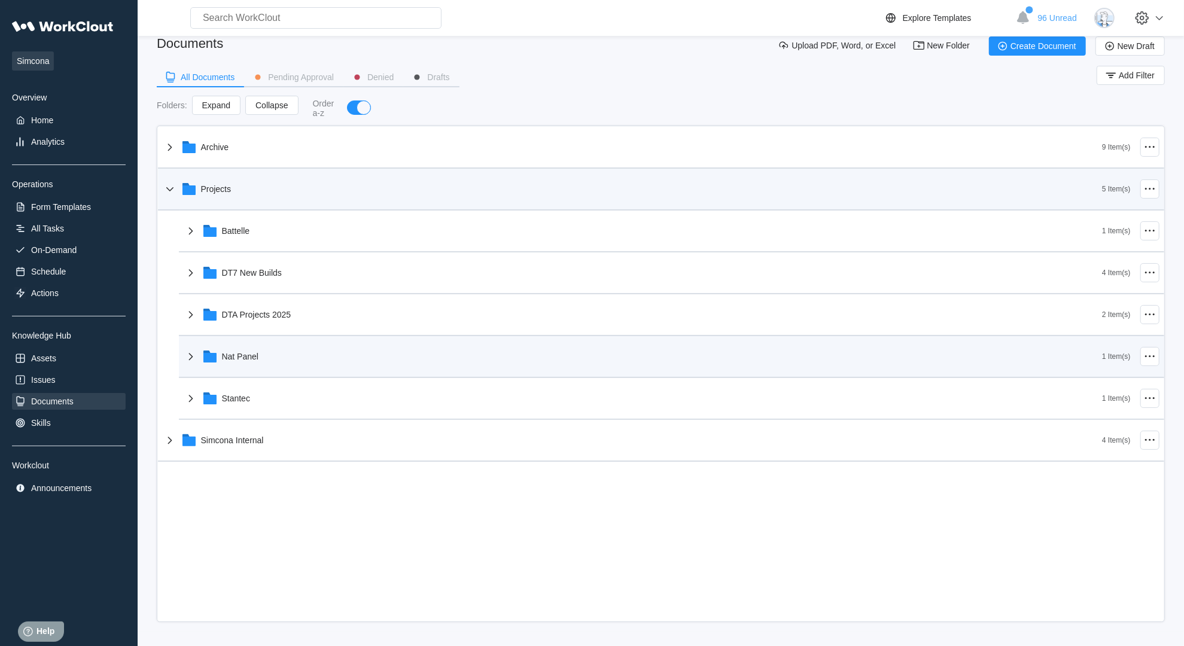
click at [198, 364] on div "Nat Panel" at bounding box center [643, 356] width 919 height 31
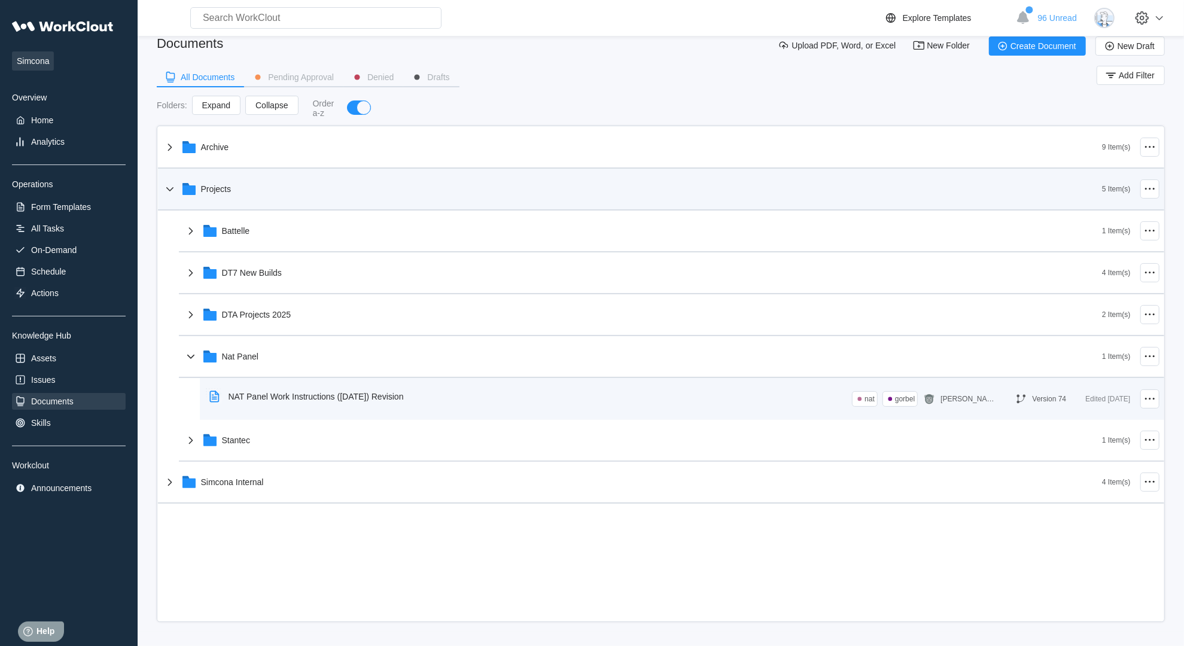
click at [264, 390] on div "NAT Panel Work Instructions ([DATE]) Revision" at bounding box center [309, 397] width 209 height 28
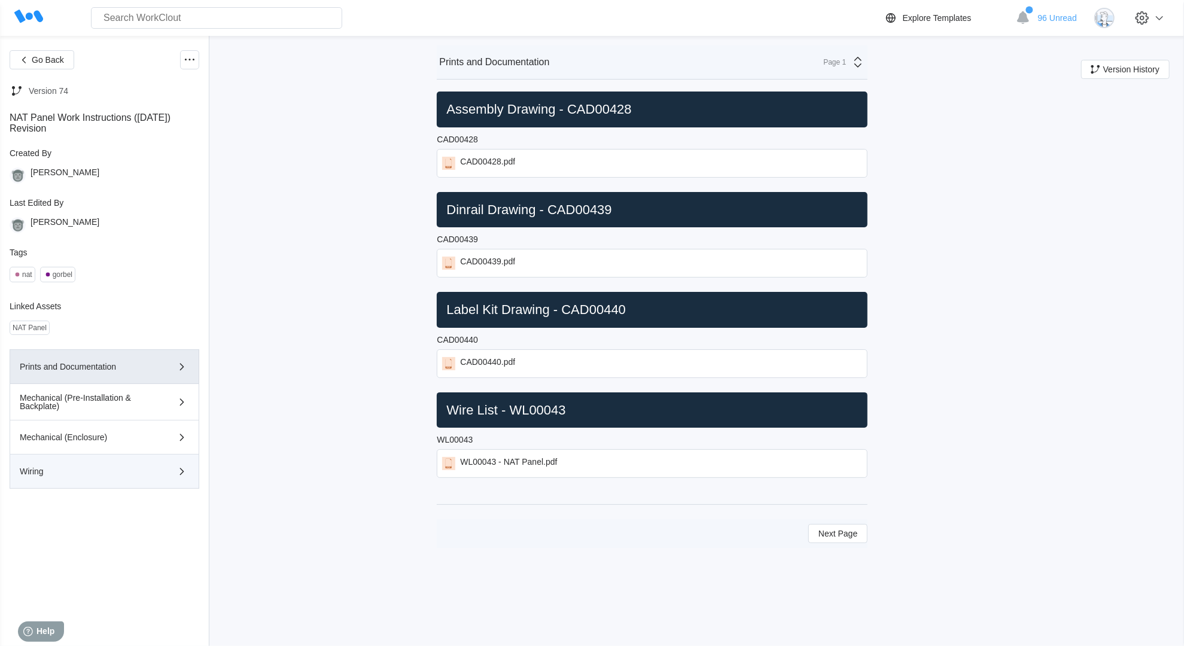
click at [80, 460] on button "Wiring" at bounding box center [105, 472] width 190 height 34
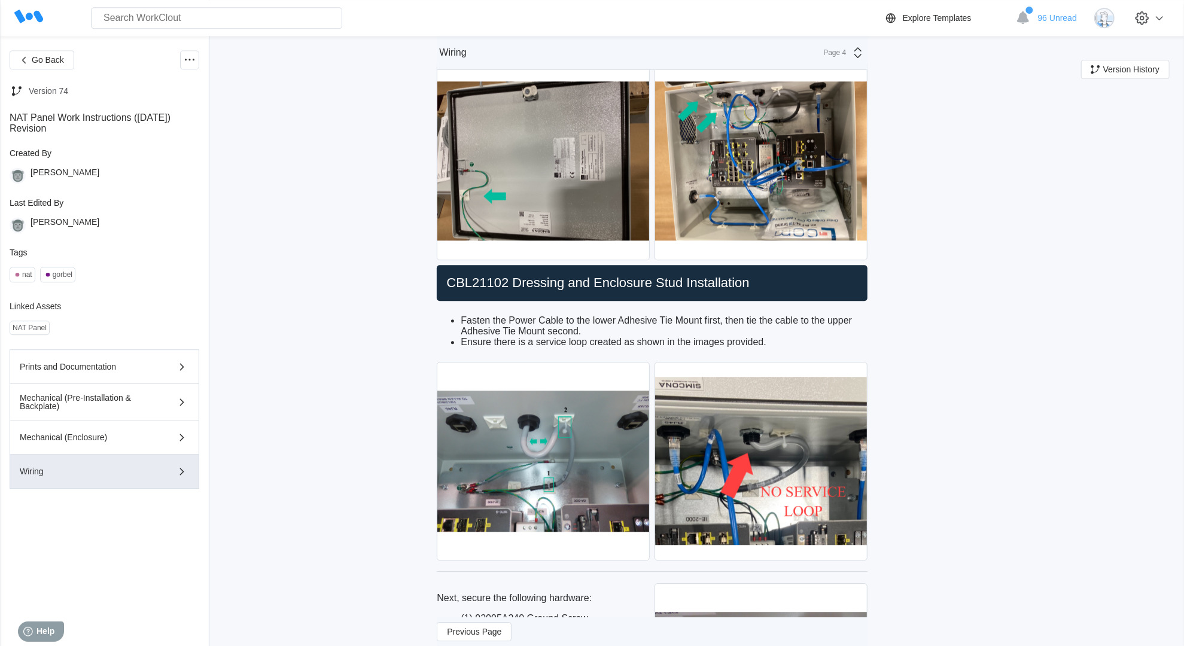
scroll to position [2481, 0]
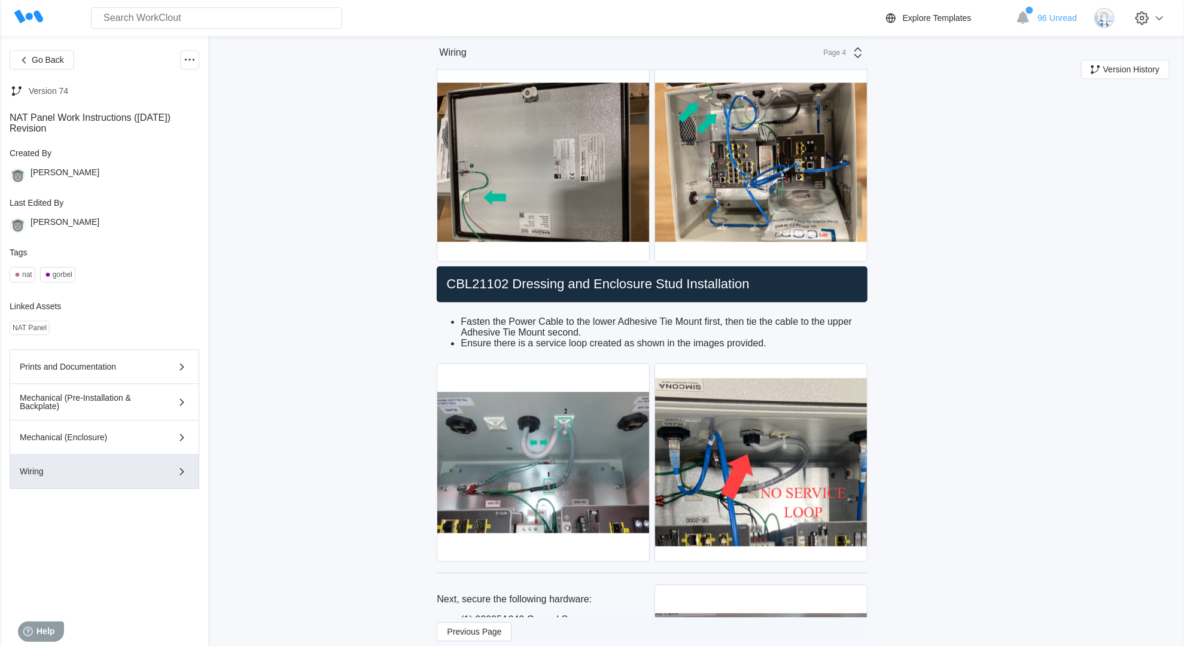
click at [27, 15] on icon at bounding box center [28, 16] width 29 height 13
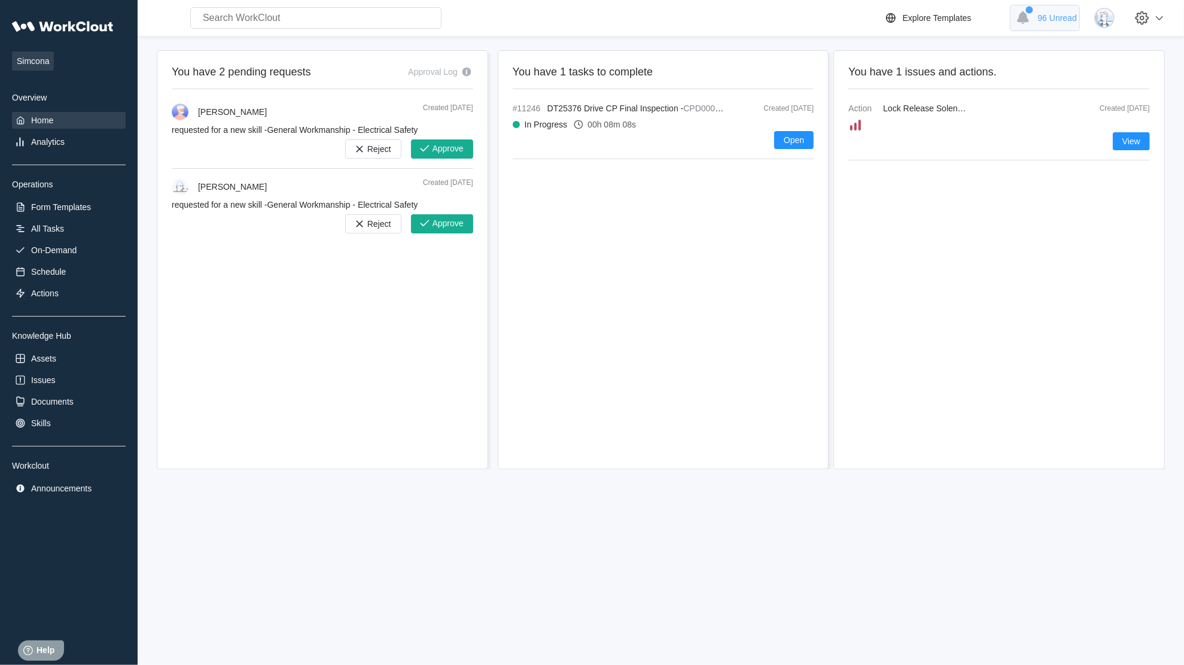
click at [1043, 12] on div "96 Unread" at bounding box center [1045, 18] width 70 height 26
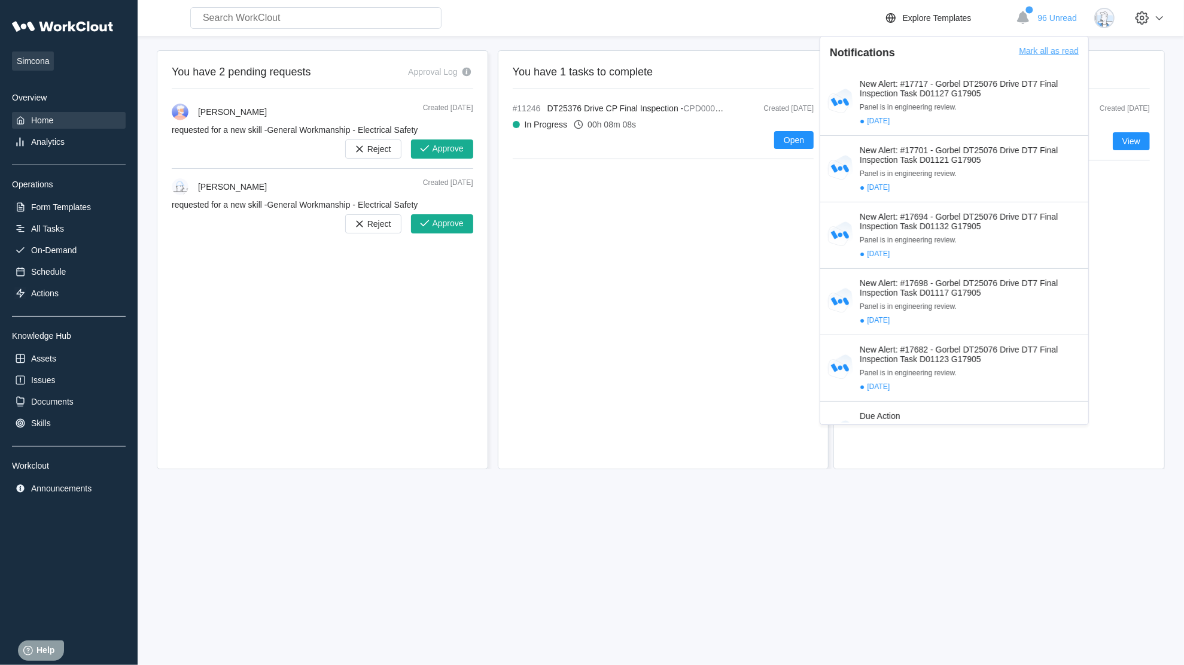
click at [1045, 53] on div "Mark all as read" at bounding box center [1049, 57] width 60 height 23
